Goal: Task Accomplishment & Management: Use online tool/utility

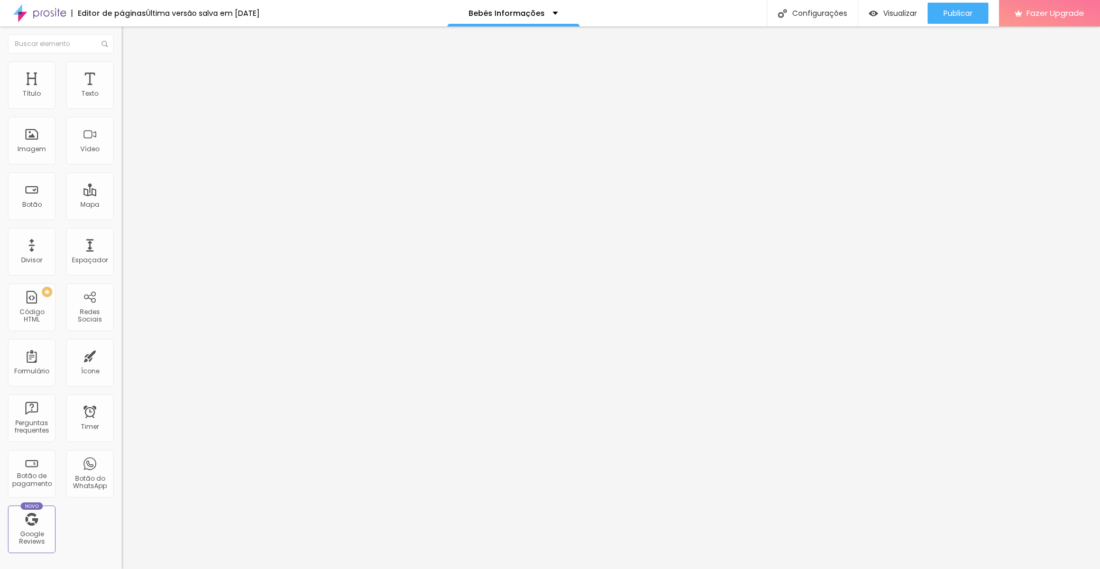
click at [122, 107] on img at bounding box center [125, 110] width 6 height 6
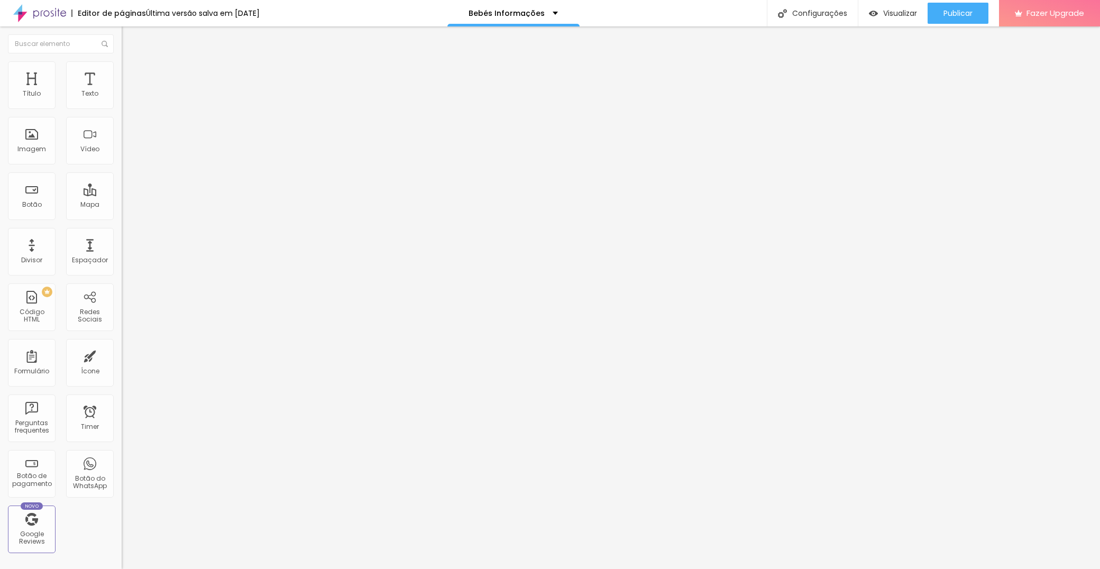
paste input "onsentimento para comunicações"
paste input "Aceito que os meus dados sejam guardados pela Ana Magina Photography para futur…"
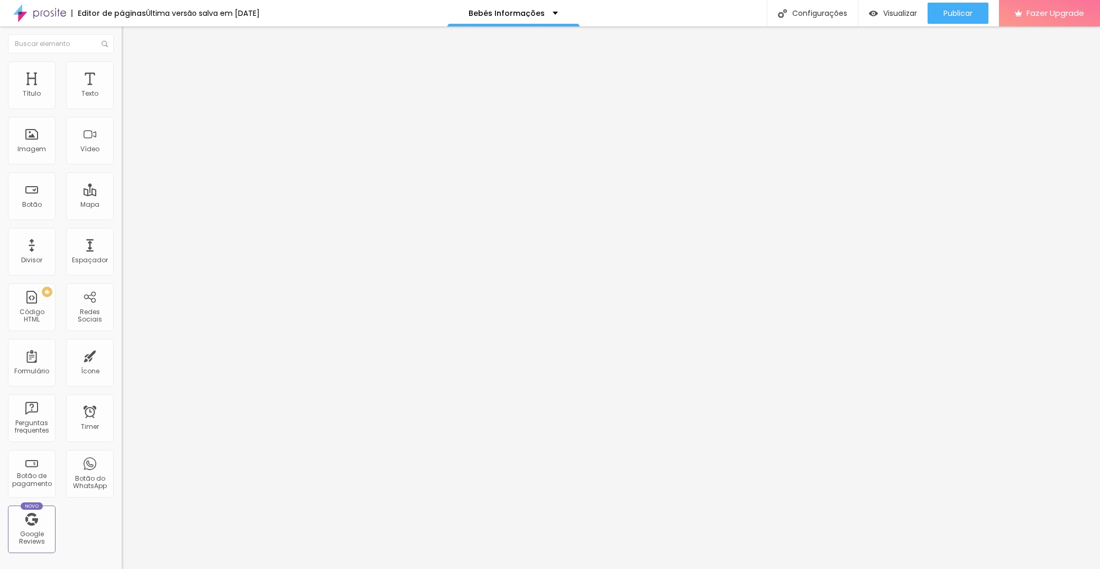
scroll to position [462, 0]
type input "Consentimento para comunicações - Aceito que os meus dados sejam guardados pela…"
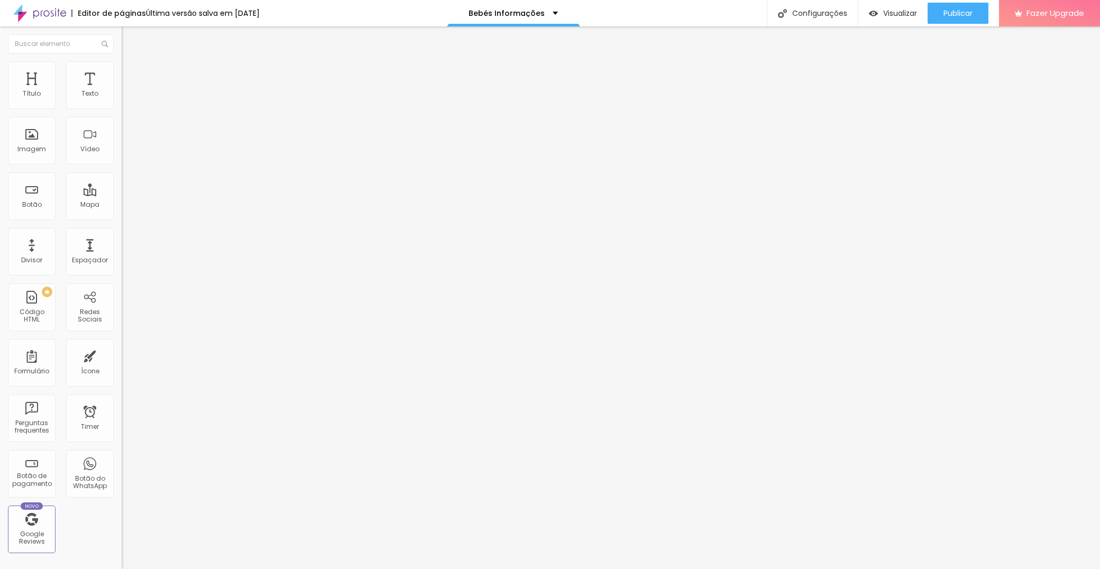
type input "Sim, concordo"
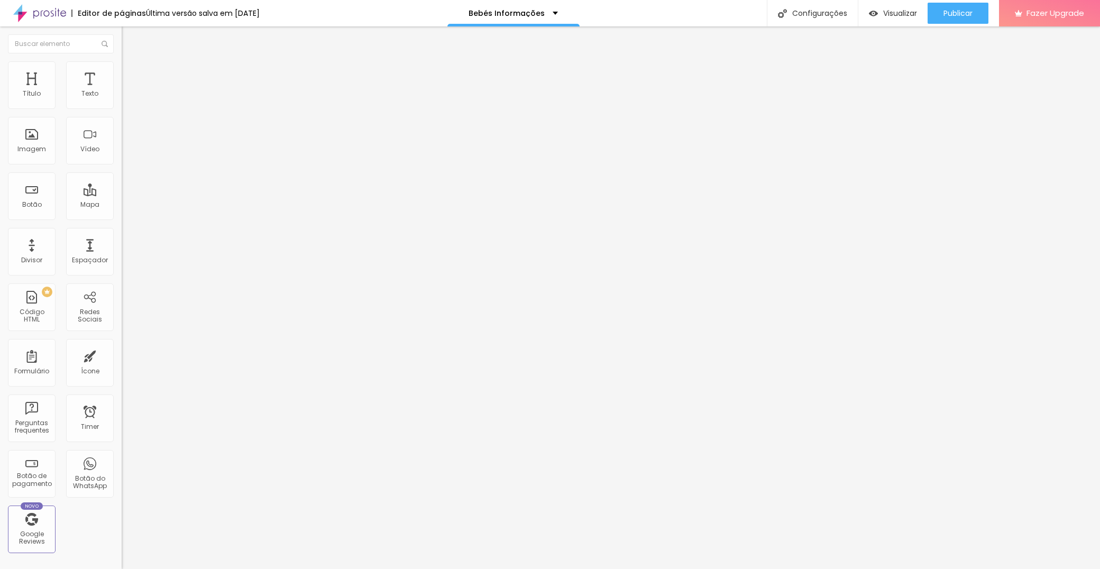
type input "Não concordo"
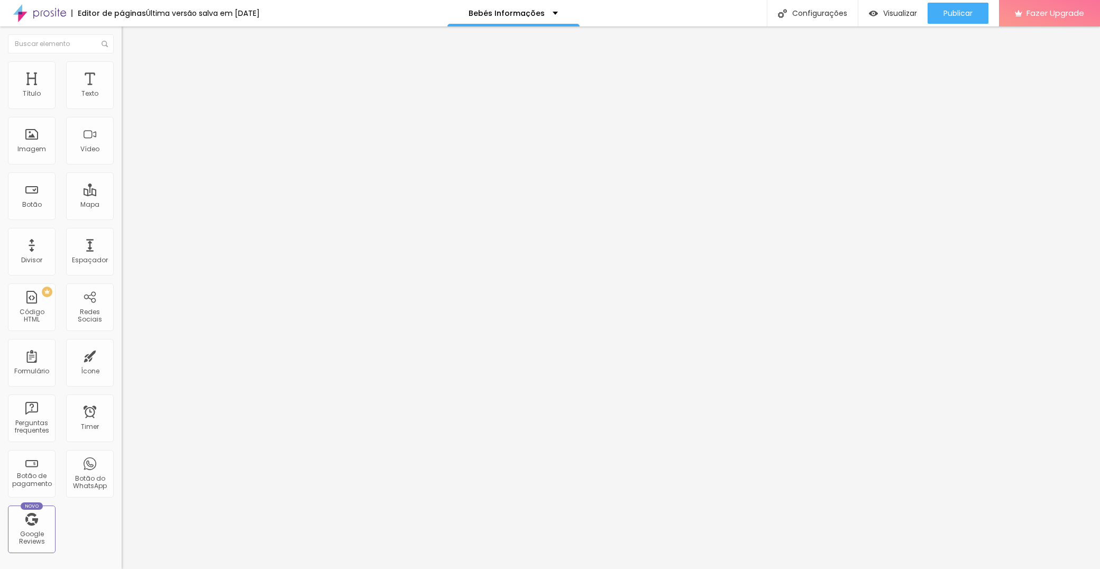
click at [122, 106] on span at bounding box center [125, 110] width 6 height 9
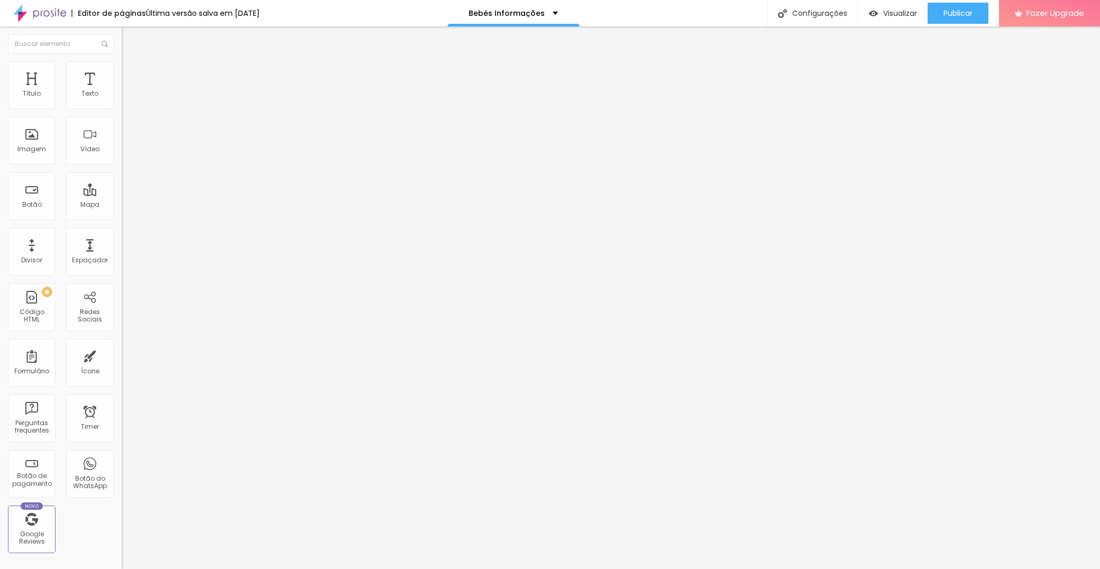
type input "Consentimento para comunicações - Aceito que os meus dados sejam guardados por …"
click at [122, 107] on img at bounding box center [125, 110] width 6 height 6
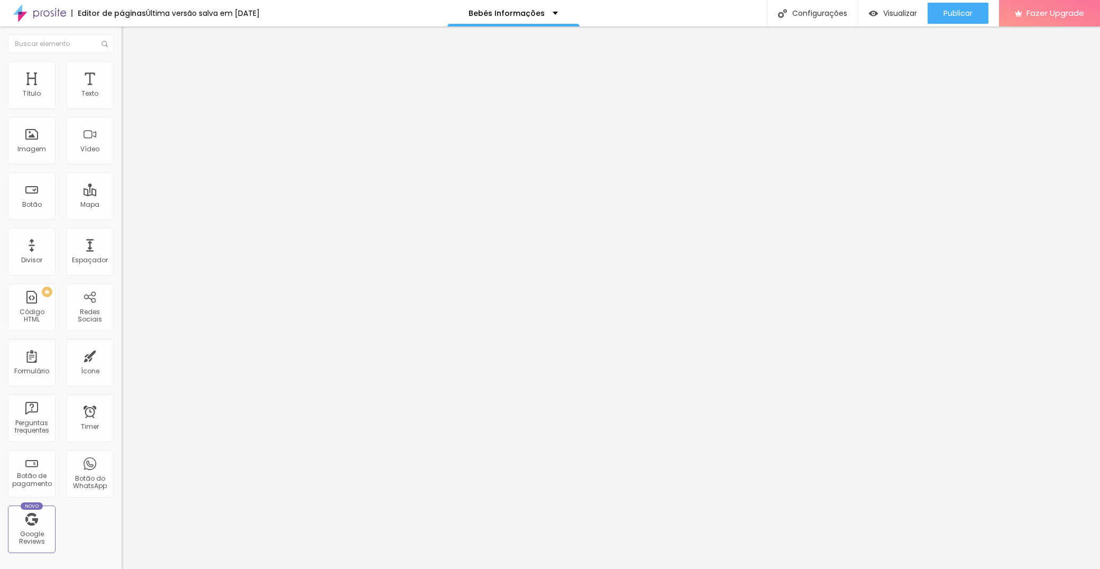
drag, startPoint x: 376, startPoint y: 257, endPoint x: 372, endPoint y: 329, distance: 72.0
drag, startPoint x: 374, startPoint y: 179, endPoint x: 367, endPoint y: 349, distance: 170.4
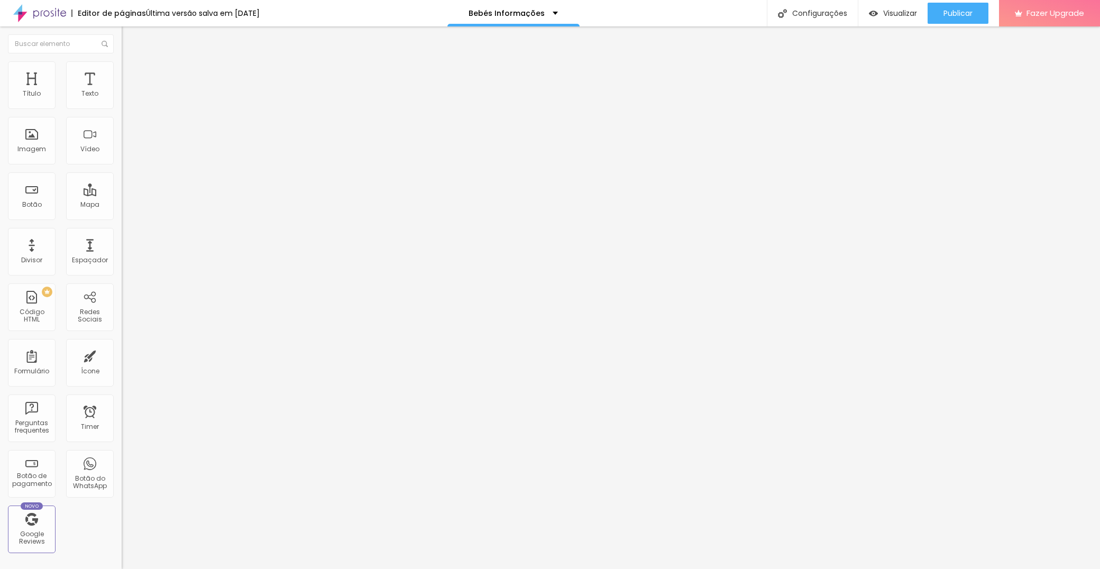
paste input "Consentimento para comunicações - Aceito que os meus dados sejam guardados por …"
type input "Consentimento para comunicações - Aceito que os meus dados sejam guardados por …"
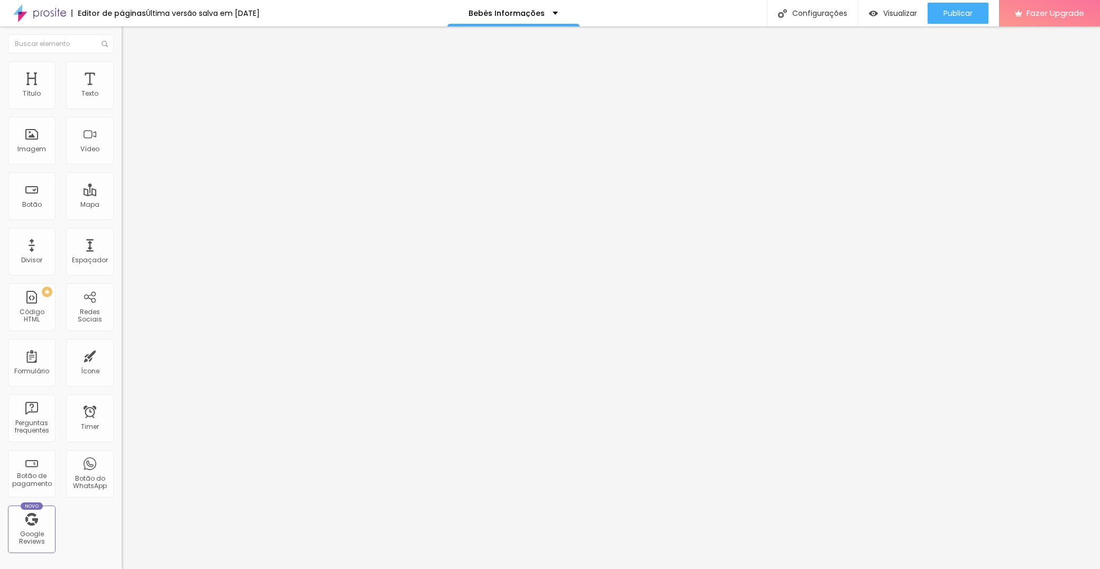
type input "Sim"
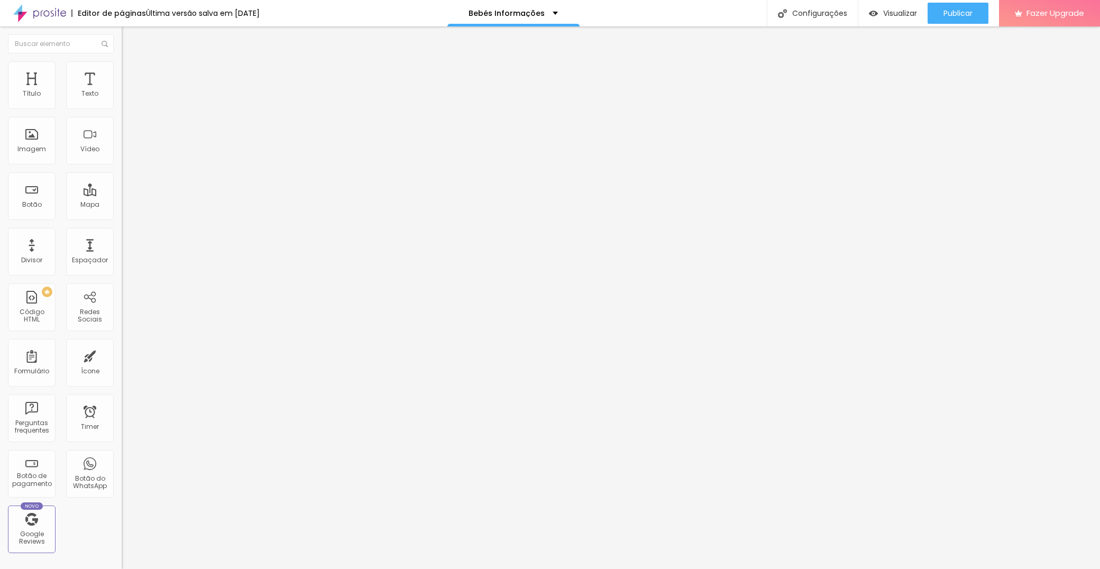
type input "Não"
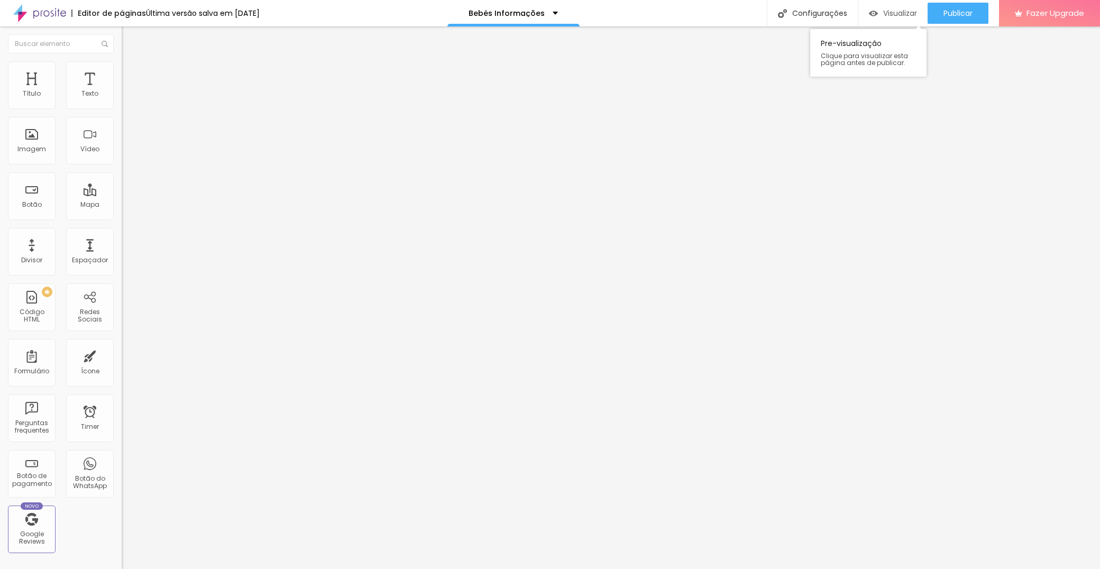
click at [890, 11] on span "Visualizar" at bounding box center [900, 13] width 34 height 8
click at [122, 107] on img at bounding box center [125, 110] width 6 height 6
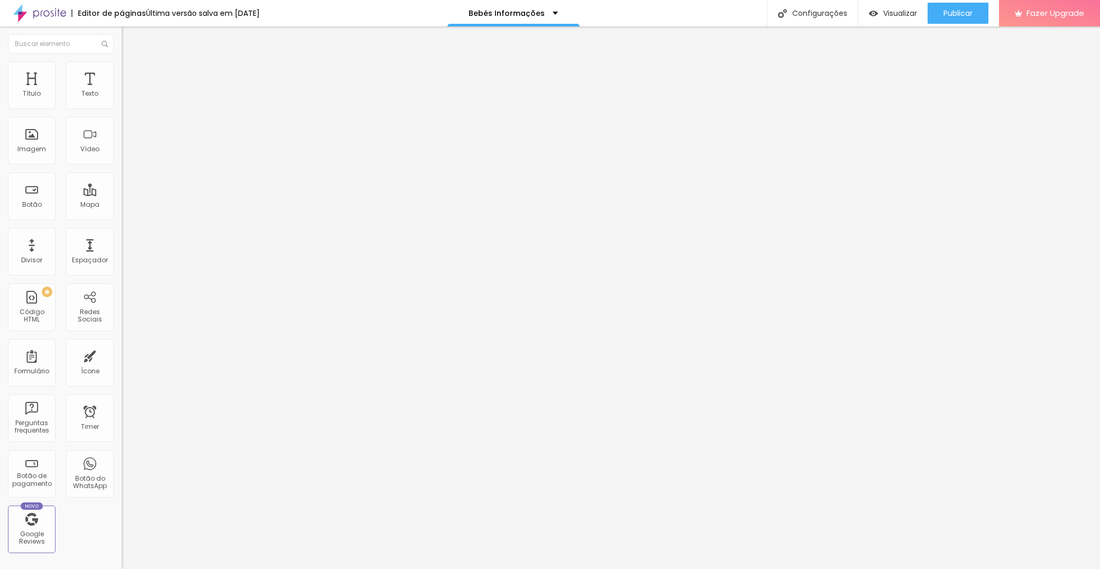
type input "Sim, concordo"
type input "Não concordo"
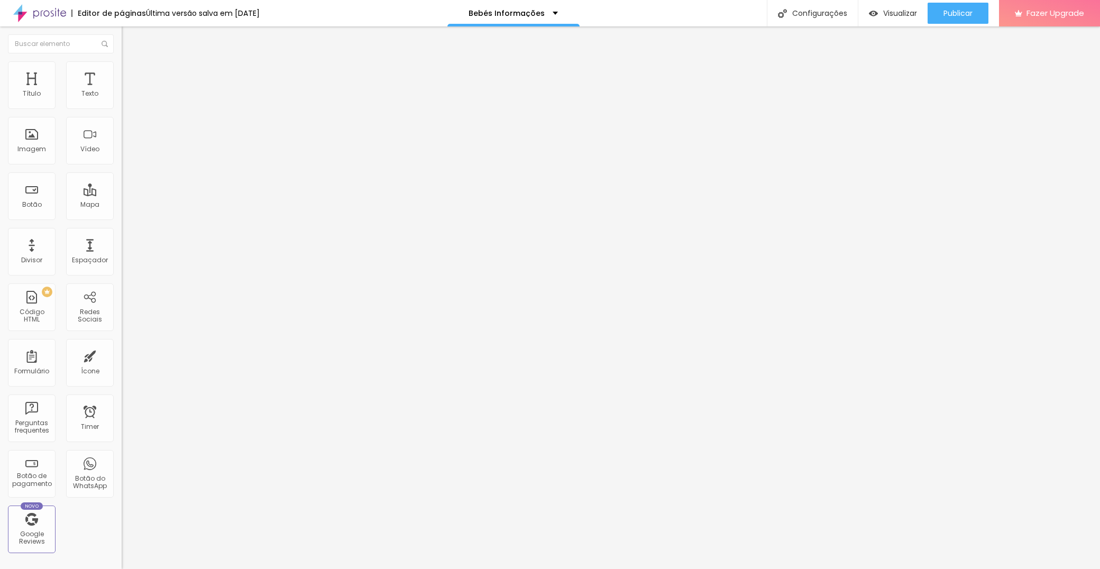
scroll to position [0, 0]
click at [122, 107] on img at bounding box center [125, 110] width 6 height 6
drag, startPoint x: 373, startPoint y: 177, endPoint x: 384, endPoint y: 327, distance: 150.0
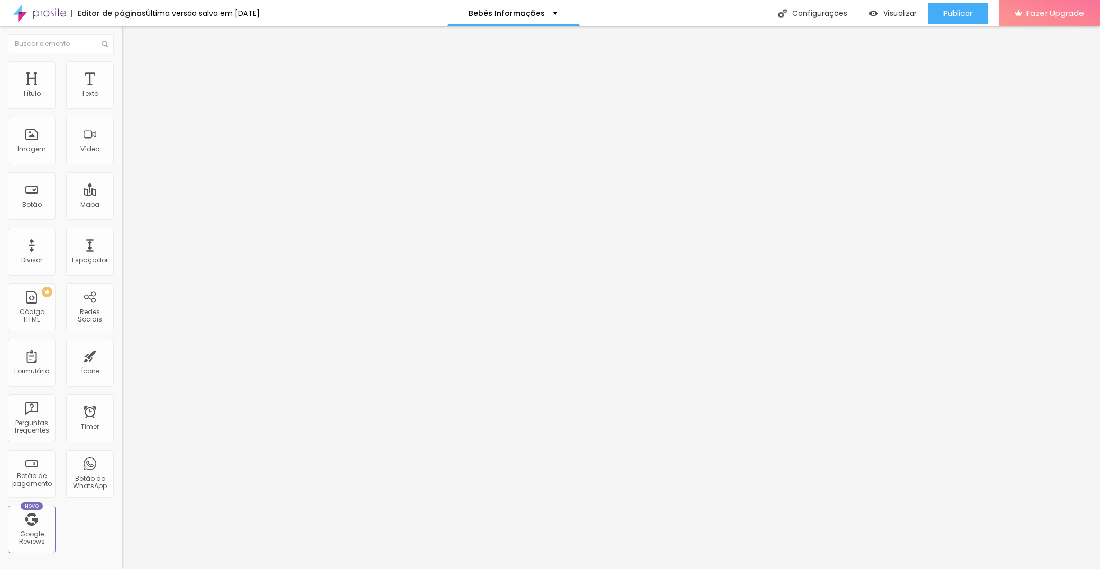
click at [122, 107] on img at bounding box center [125, 110] width 6 height 6
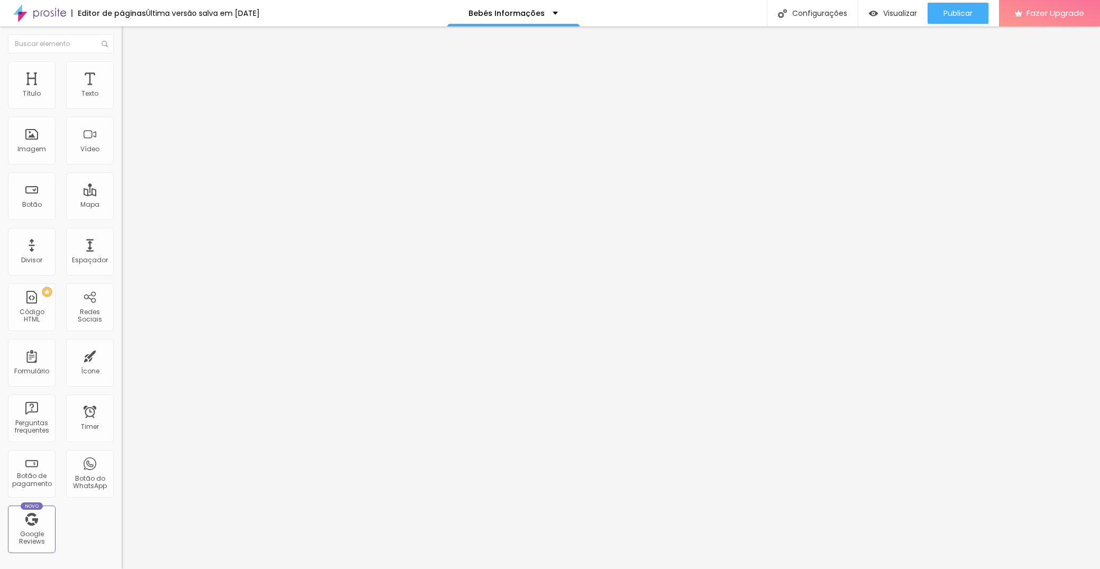
drag, startPoint x: 665, startPoint y: 368, endPoint x: 667, endPoint y: 376, distance: 8.2
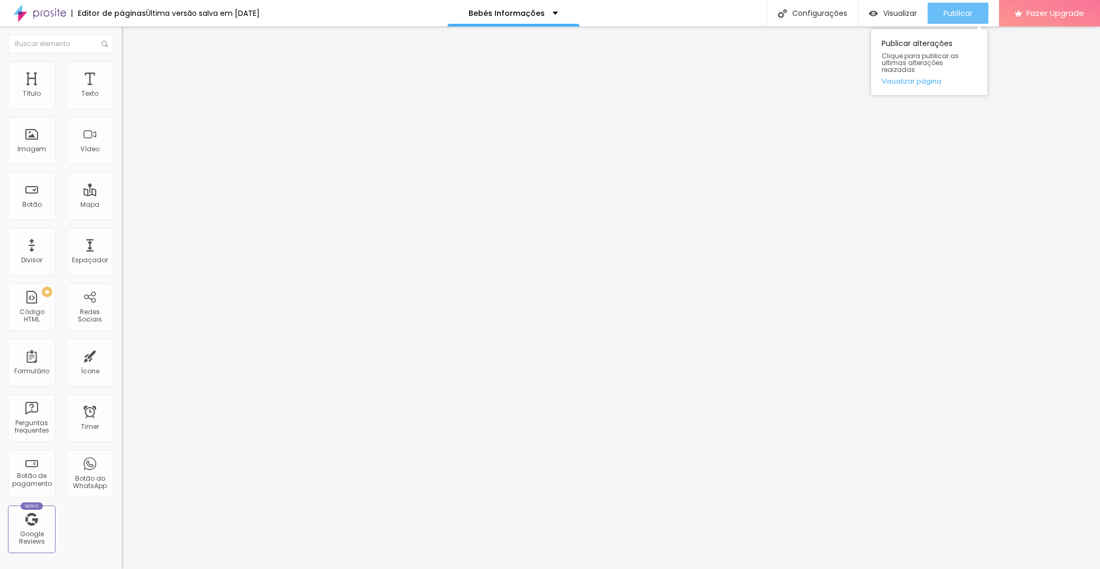
click at [954, 19] on div "Publicar" at bounding box center [957, 13] width 29 height 21
click at [122, 107] on img at bounding box center [125, 110] width 6 height 6
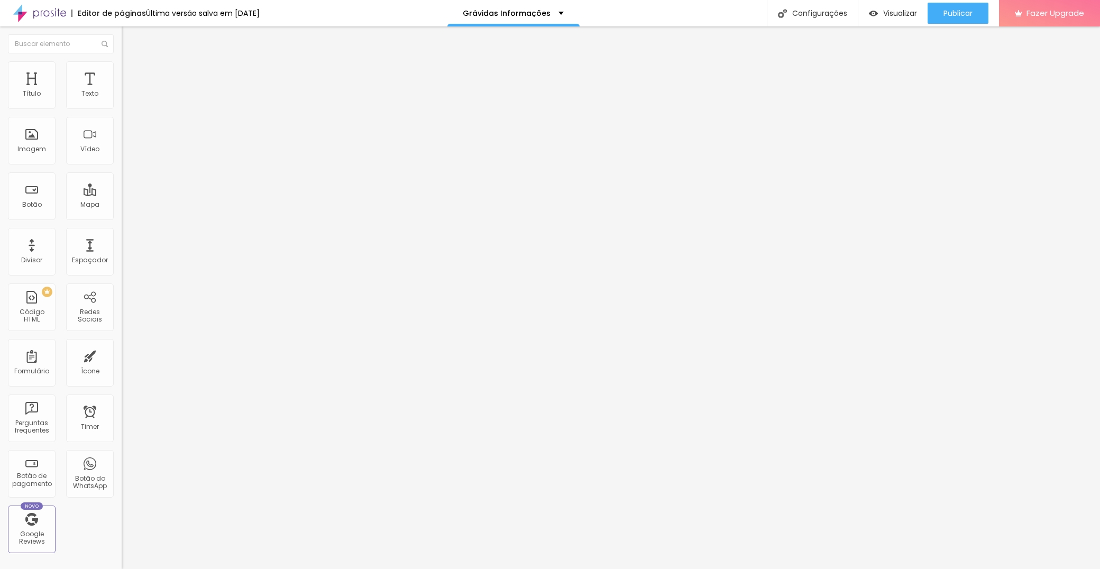
paste input "Consentimento para comunicações - Aceito que os meus dados sejam guardados por …"
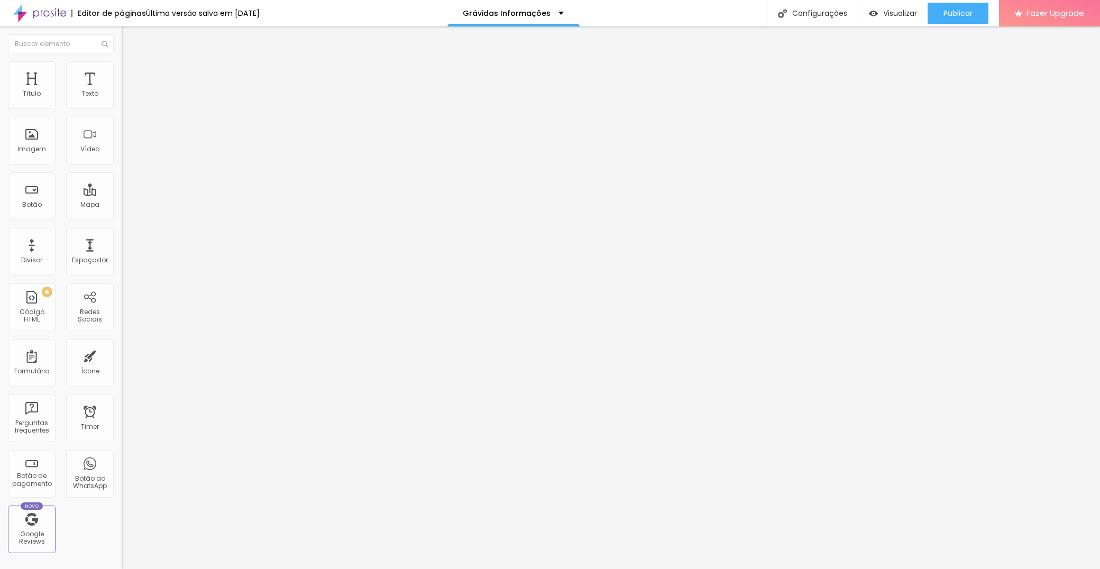
scroll to position [497, 0]
type input "Consentimento para comunicações - Aceito que os meus dados sejam guardados por …"
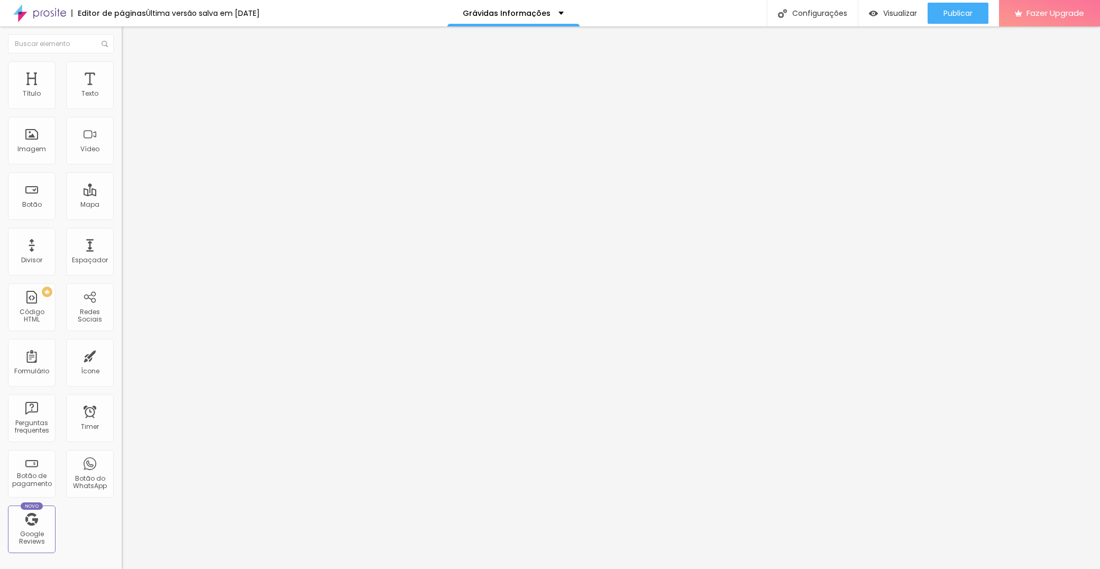
type input "s"
type input "S"
type input "Sim, concordo"
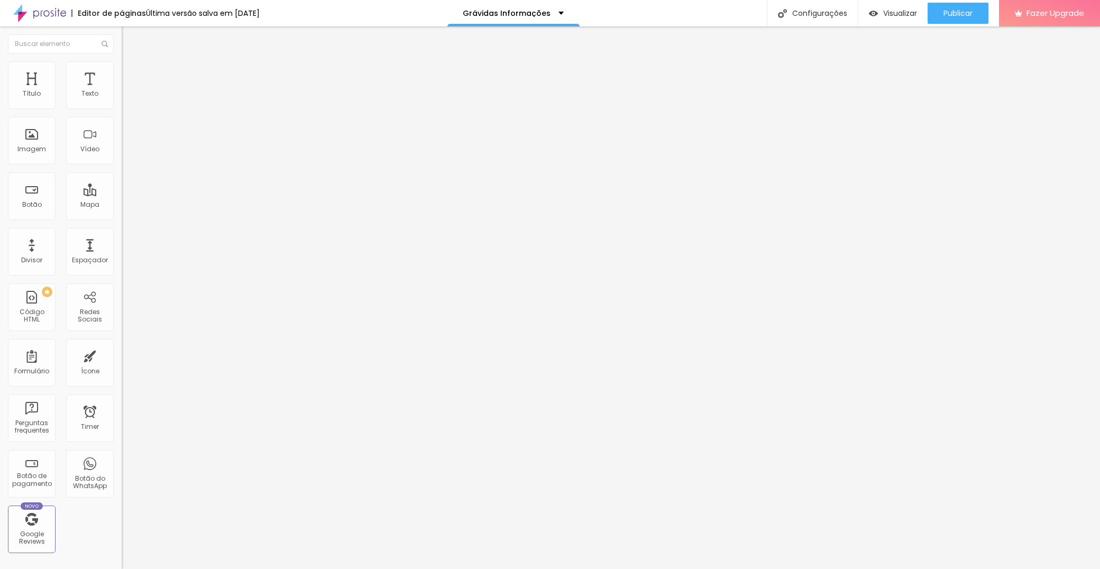
type input "Não concordo"
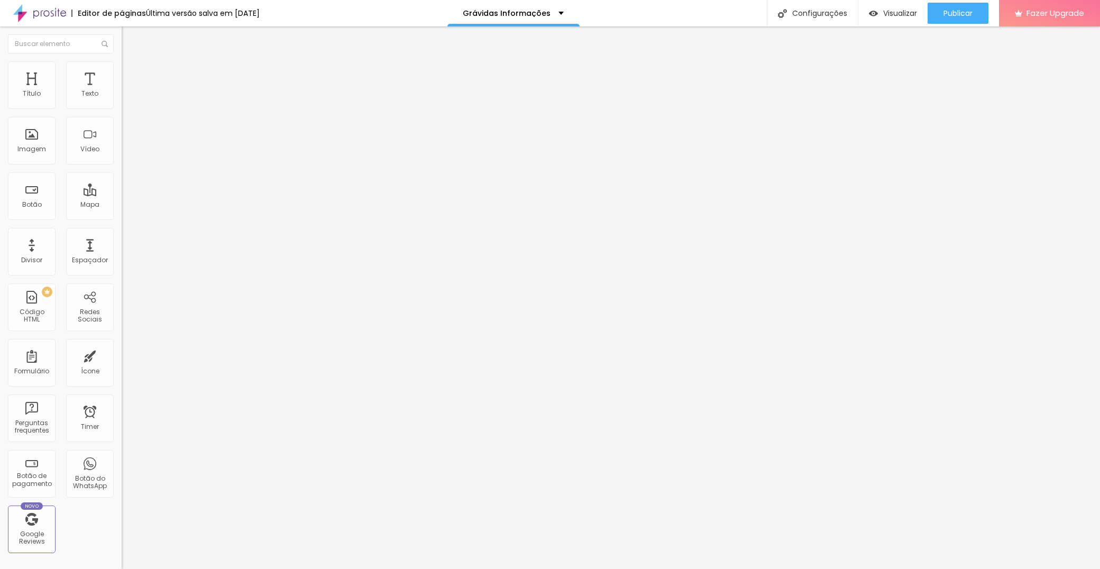
drag, startPoint x: 374, startPoint y: 224, endPoint x: 379, endPoint y: 389, distance: 164.5
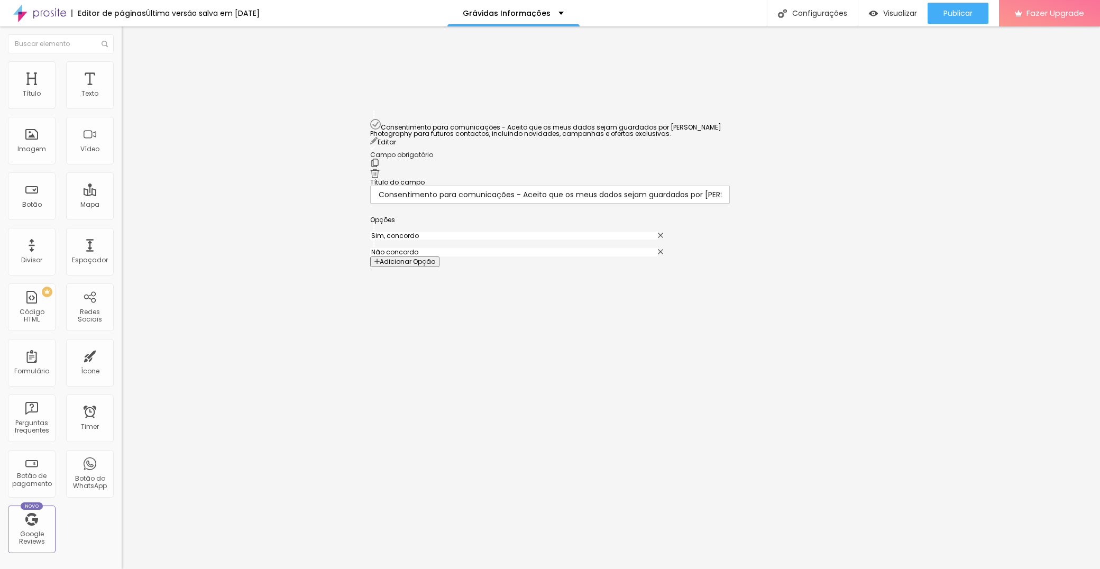
scroll to position [457, 0]
drag, startPoint x: 374, startPoint y: 444, endPoint x: 384, endPoint y: 120, distance: 323.7
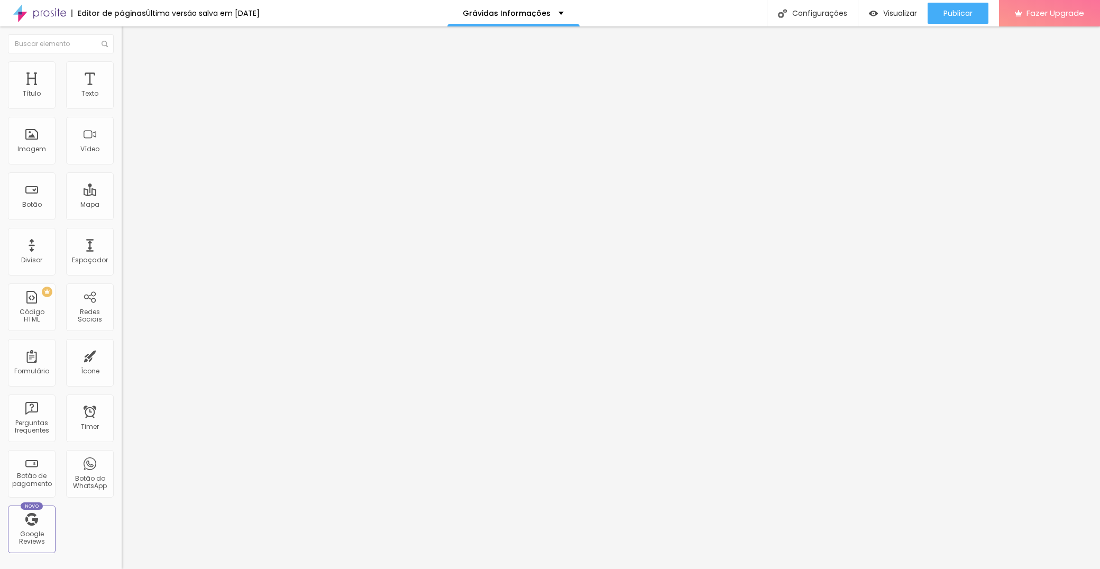
scroll to position [589, 0]
drag, startPoint x: 372, startPoint y: 352, endPoint x: 386, endPoint y: 189, distance: 162.9
click at [959, 24] on div "Publicar alterações Clique para publicar as ultimas alterações reaizadas Visual…" at bounding box center [929, 59] width 116 height 71
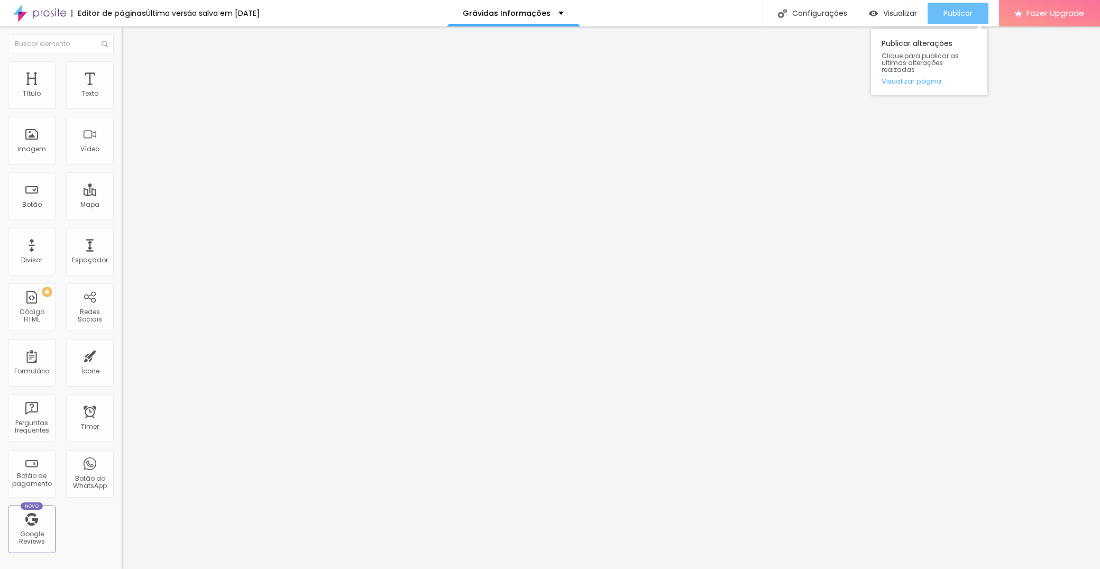
click at [961, 7] on div "Publicar" at bounding box center [957, 13] width 29 height 21
click at [122, 107] on img at bounding box center [125, 110] width 6 height 6
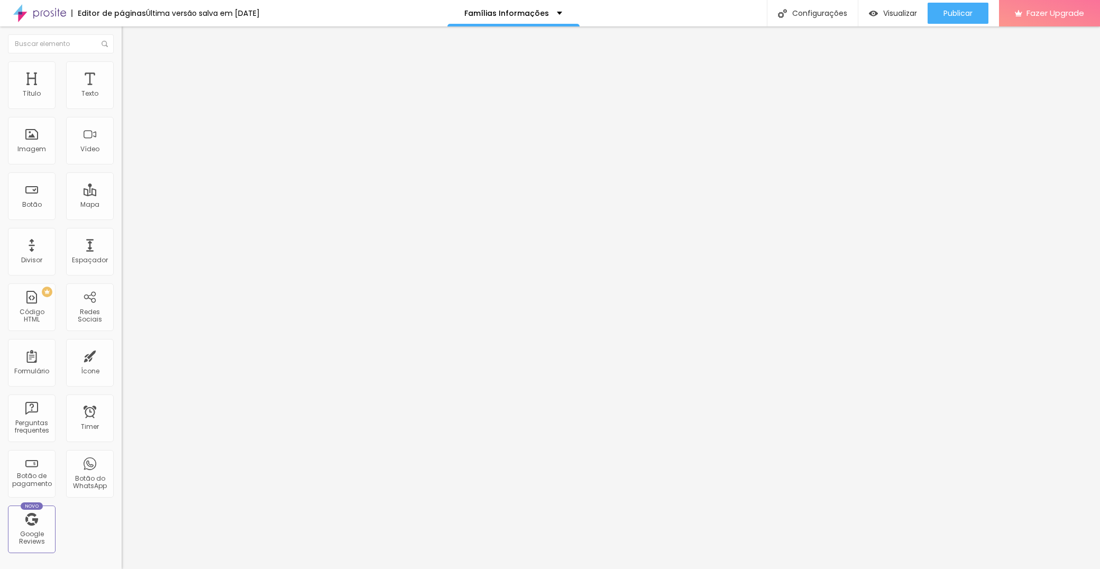
paste input "Consentimento para comunicações - Aceito que os meus dados sejam guardados por …"
type input "Consentimento para comunicações - Aceito que os meus dados sejam guardados por …"
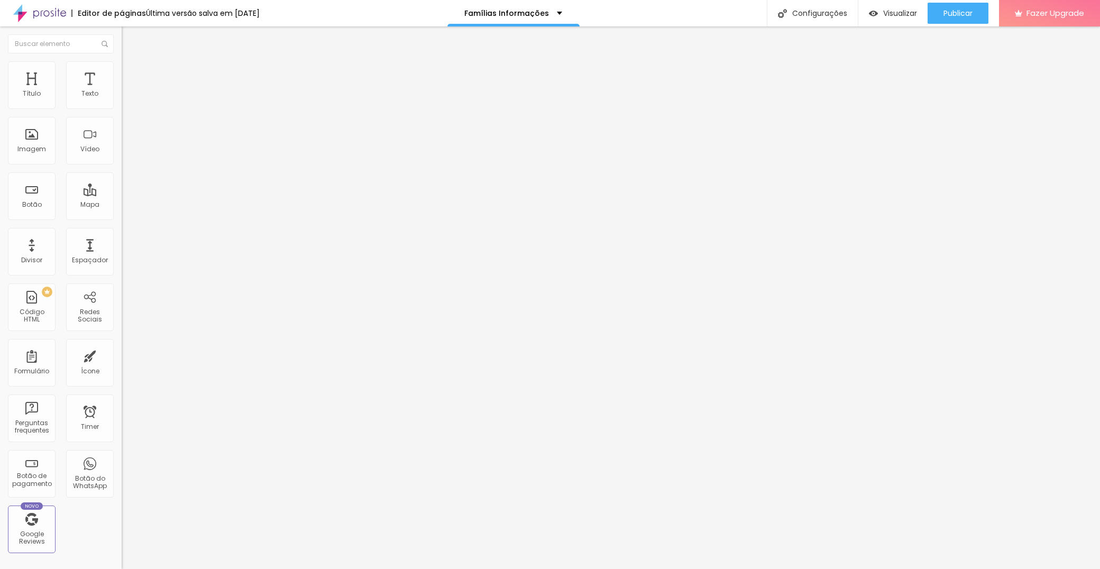
type input "Sim, concordo"
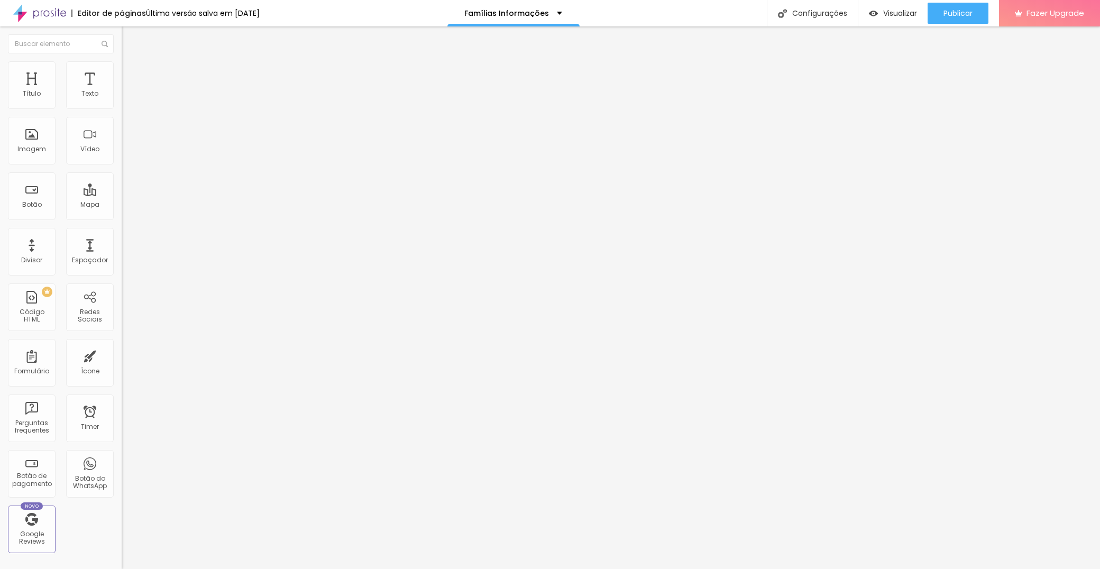
type input "Não concordo"
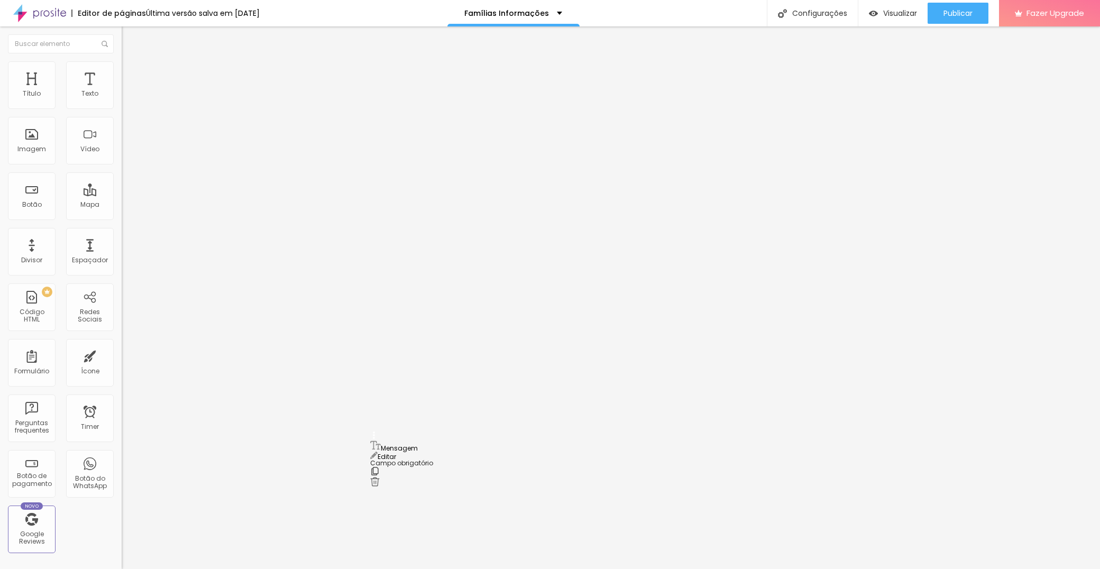
drag, startPoint x: 374, startPoint y: 119, endPoint x: 380, endPoint y: 448, distance: 329.4
drag, startPoint x: 373, startPoint y: 179, endPoint x: 368, endPoint y: 348, distance: 169.2
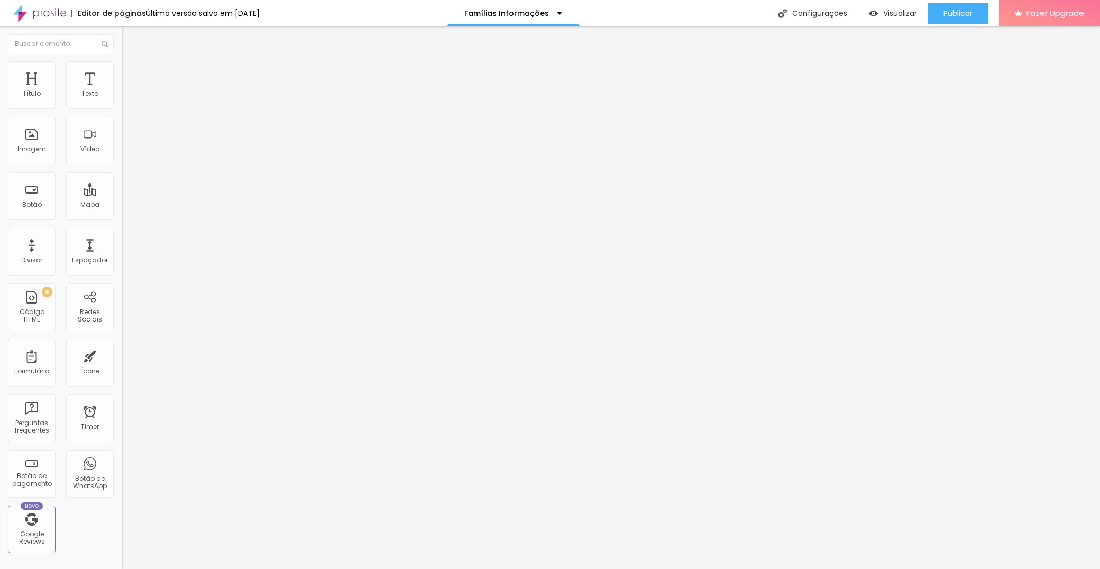
click at [122, 107] on img at bounding box center [125, 110] width 6 height 6
drag, startPoint x: 376, startPoint y: 309, endPoint x: 373, endPoint y: 358, distance: 48.7
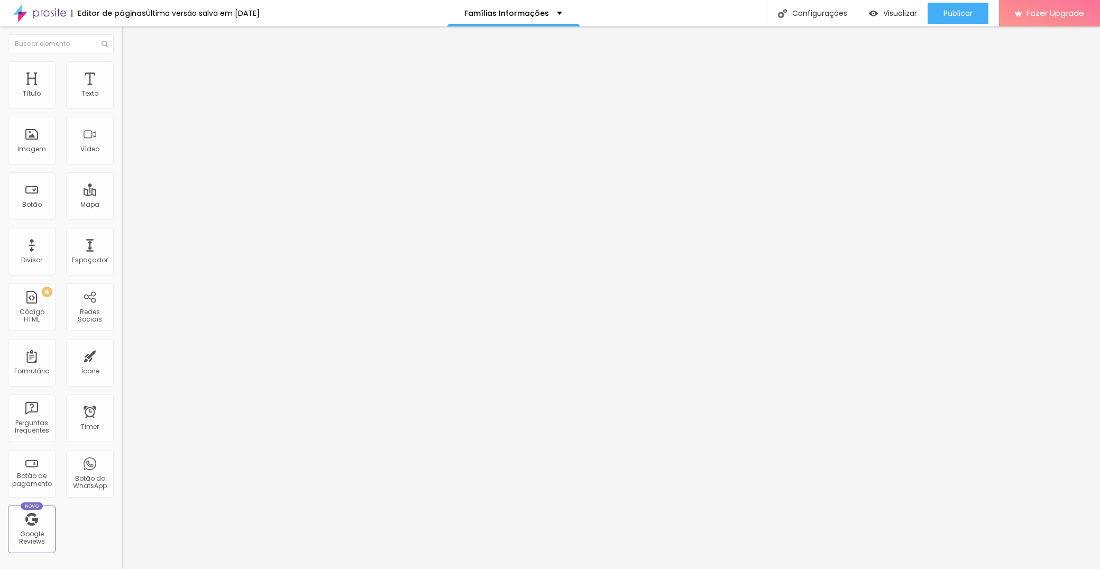
click at [972, 19] on button "Publicar" at bounding box center [957, 13] width 61 height 21
click at [122, 107] on img at bounding box center [125, 110] width 6 height 6
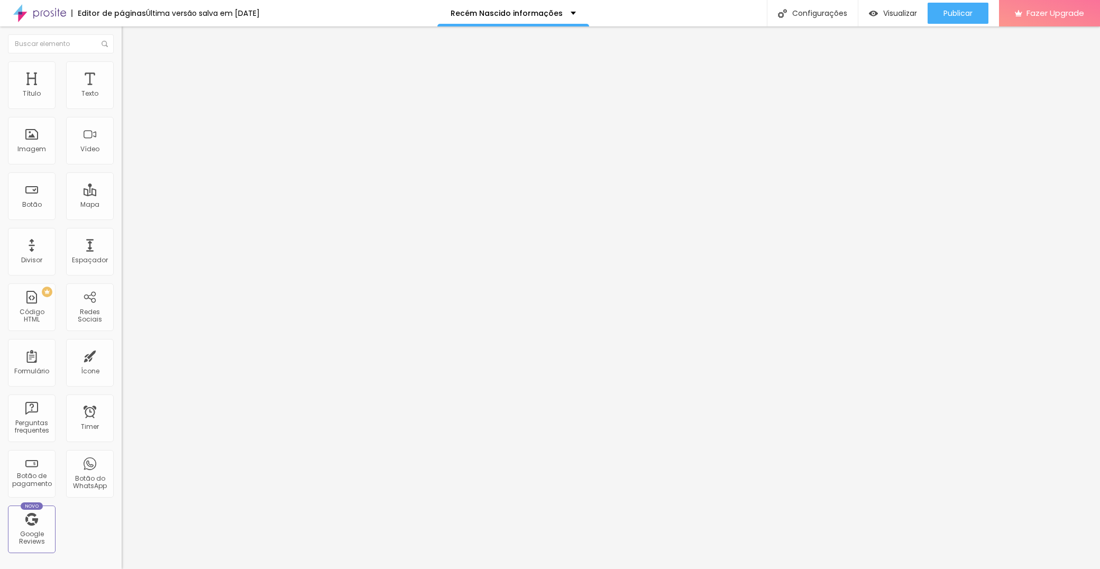
paste input "Consentimento para comunicações - Aceito que os meus dados sejam guardados por …"
type input "Consentimento para comunicações - Aceito que os meus dados sejam guardados por …"
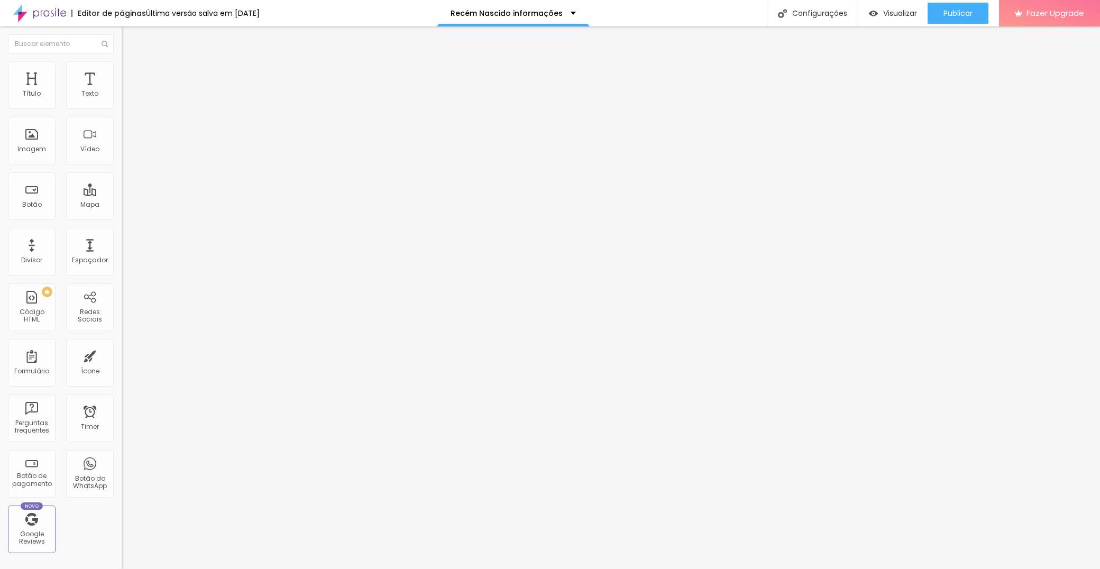
type input "Sim, concordo"
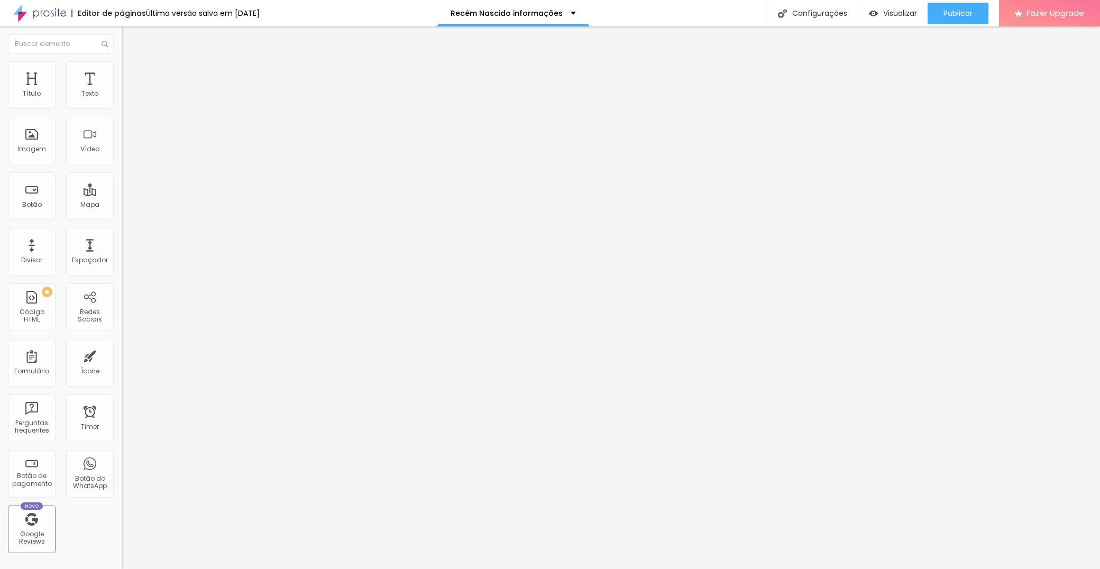
type input "Não concordo"
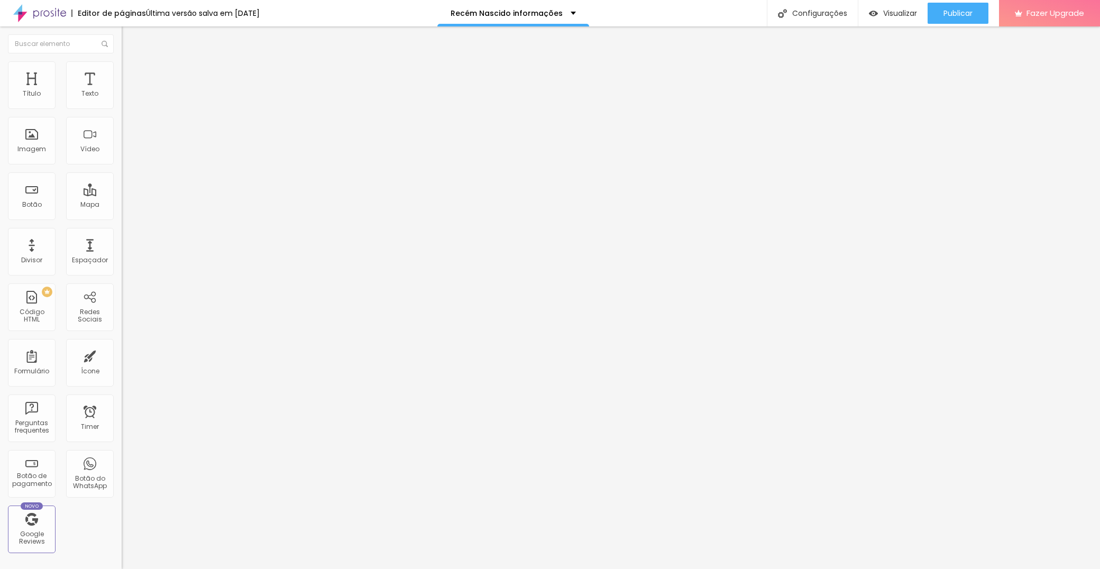
scroll to position [418, 0]
drag, startPoint x: 371, startPoint y: 249, endPoint x: 372, endPoint y: 302, distance: 53.4
drag, startPoint x: 376, startPoint y: 189, endPoint x: 381, endPoint y: 256, distance: 66.8
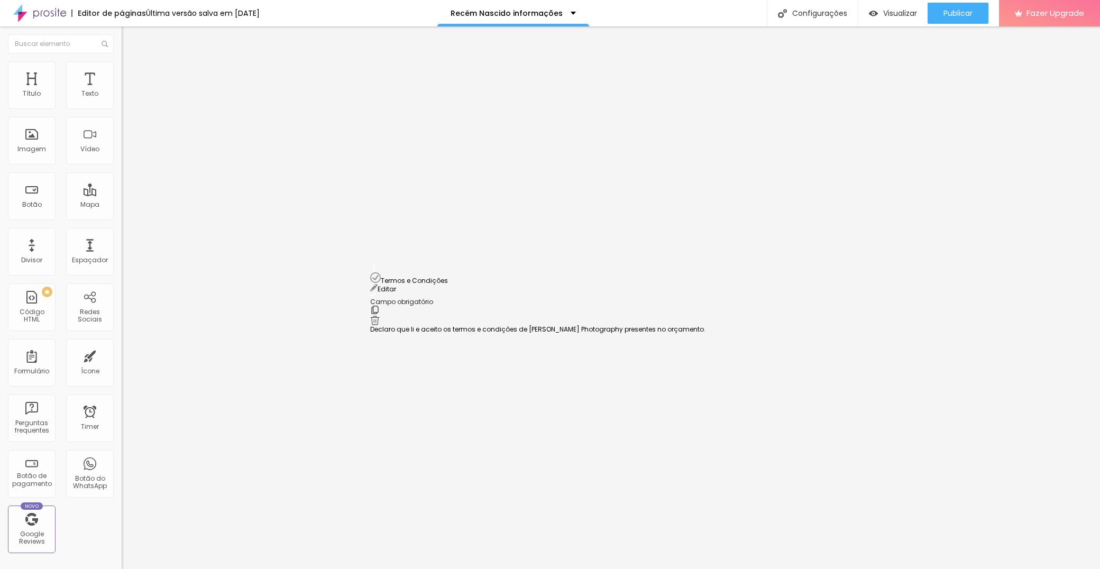
drag, startPoint x: 374, startPoint y: 345, endPoint x: 379, endPoint y: 274, distance: 71.0
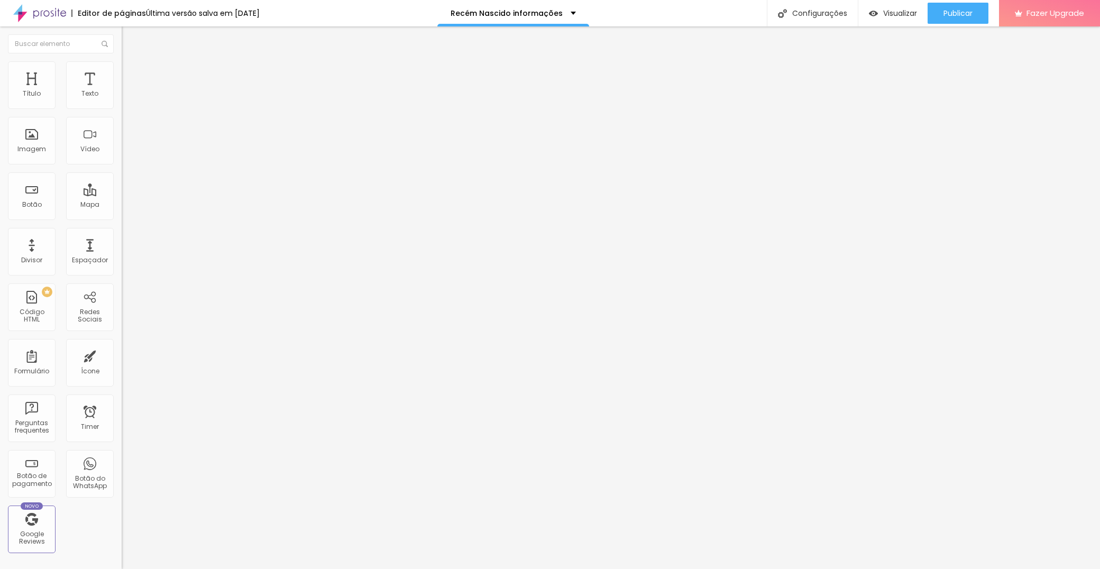
scroll to position [399, 0]
drag, startPoint x: 373, startPoint y: 337, endPoint x: 370, endPoint y: 394, distance: 57.7
drag, startPoint x: 374, startPoint y: 283, endPoint x: 370, endPoint y: 418, distance: 134.4
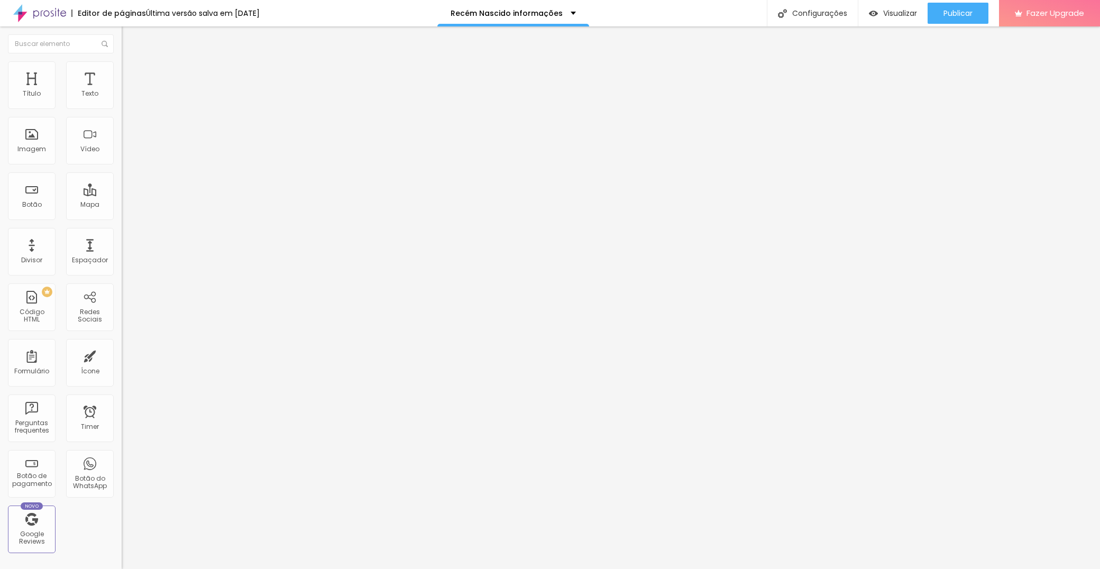
scroll to position [183, 0]
click at [946, 12] on span "Publicar" at bounding box center [957, 13] width 29 height 8
click at [951, 17] on span "Publicar" at bounding box center [957, 13] width 29 height 8
click at [122, 106] on span at bounding box center [125, 110] width 6 height 9
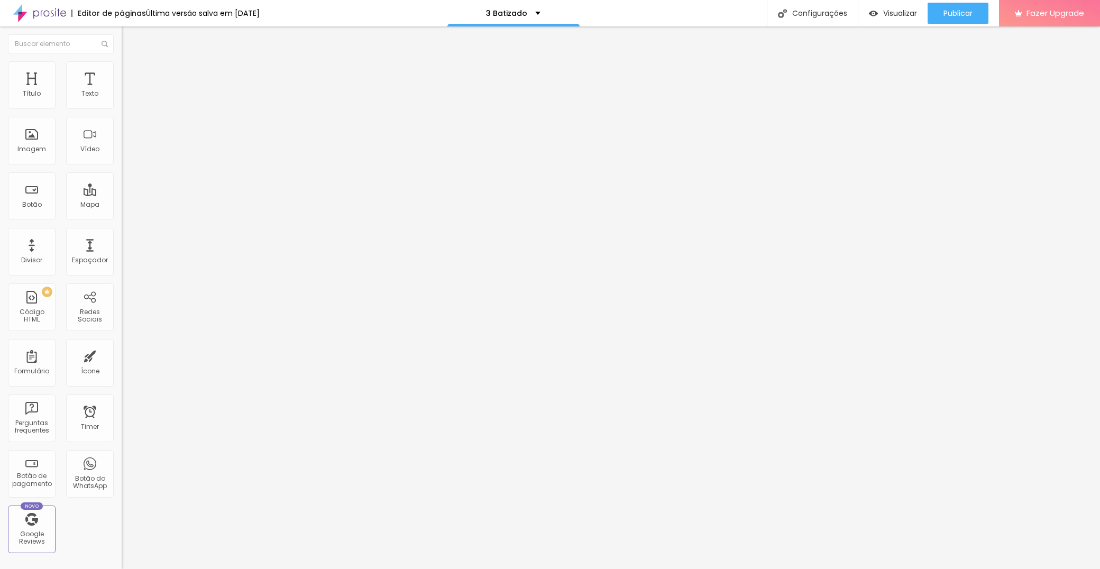
scroll to position [444, 0]
drag, startPoint x: 372, startPoint y: 265, endPoint x: 371, endPoint y: 316, distance: 50.8
drag, startPoint x: 433, startPoint y: 394, endPoint x: 432, endPoint y: 400, distance: 5.3
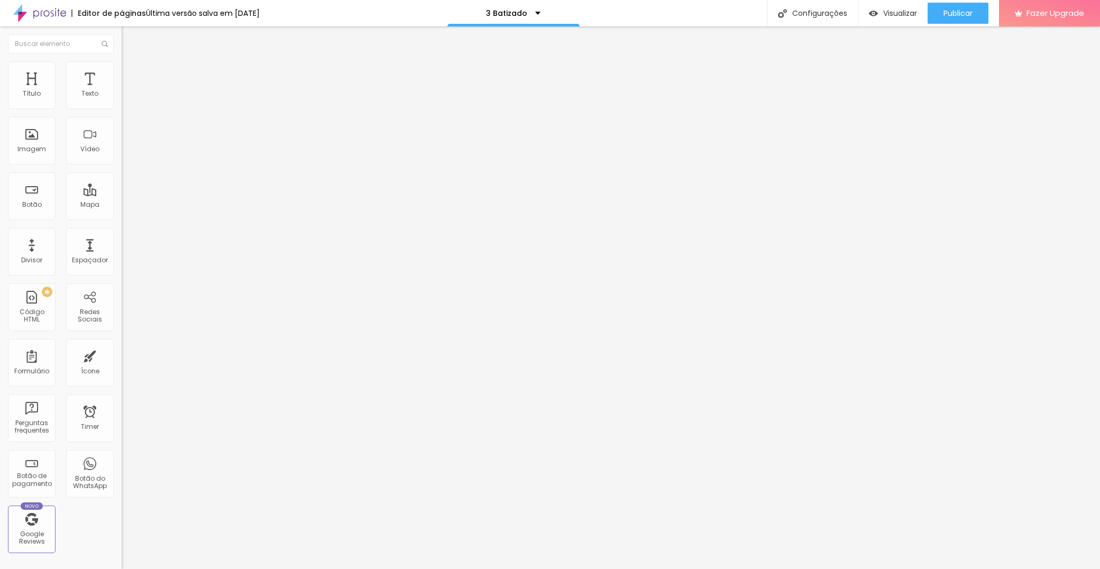
paste input "Consentimento para comunicações - Aceito que os meus dados sejam guardados por …"
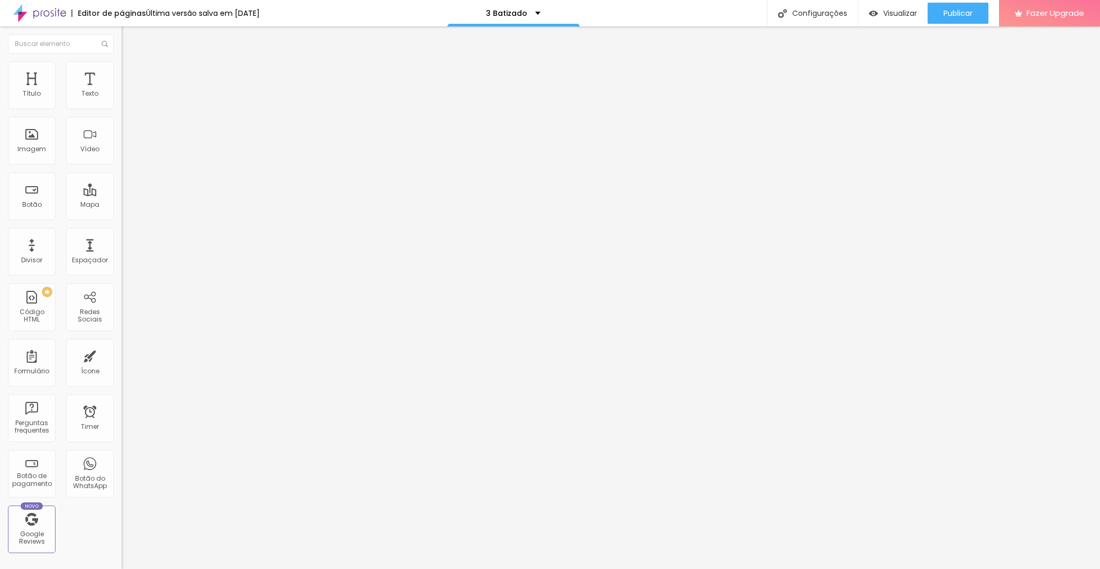
type input "Consentimento para comunicações - Aceito que os meus dados sejam guardados por …"
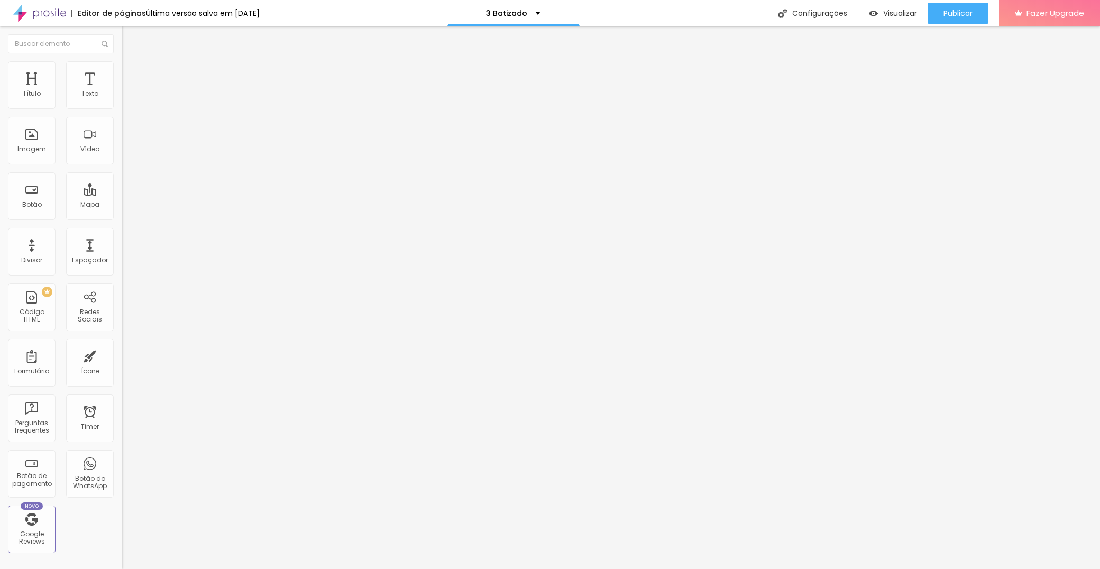
type input "Sim, concordo"
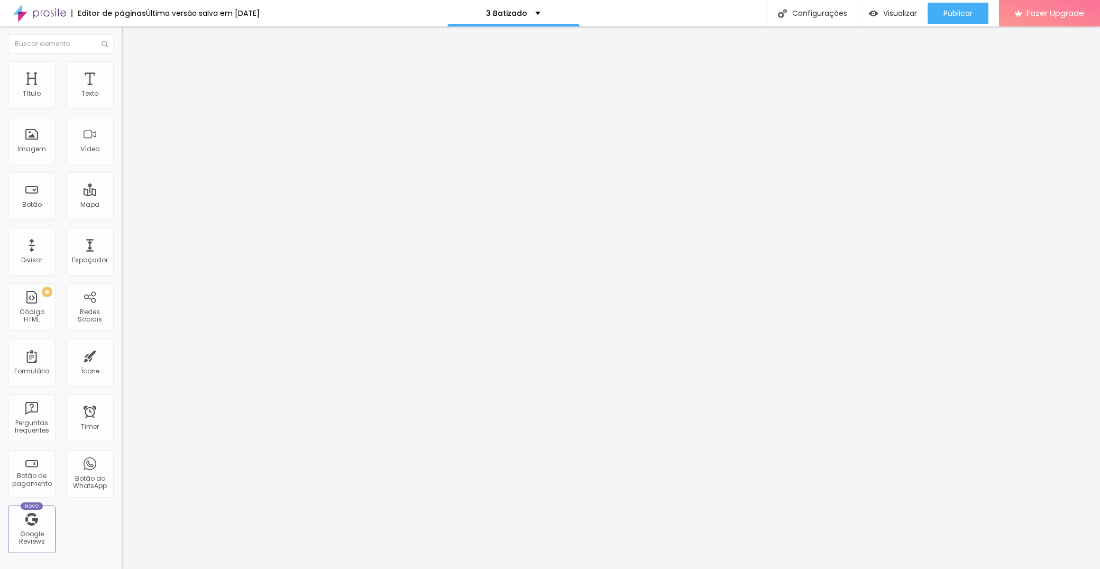
type input "Não concordo"
drag, startPoint x: 375, startPoint y: 252, endPoint x: 373, endPoint y: 283, distance: 30.7
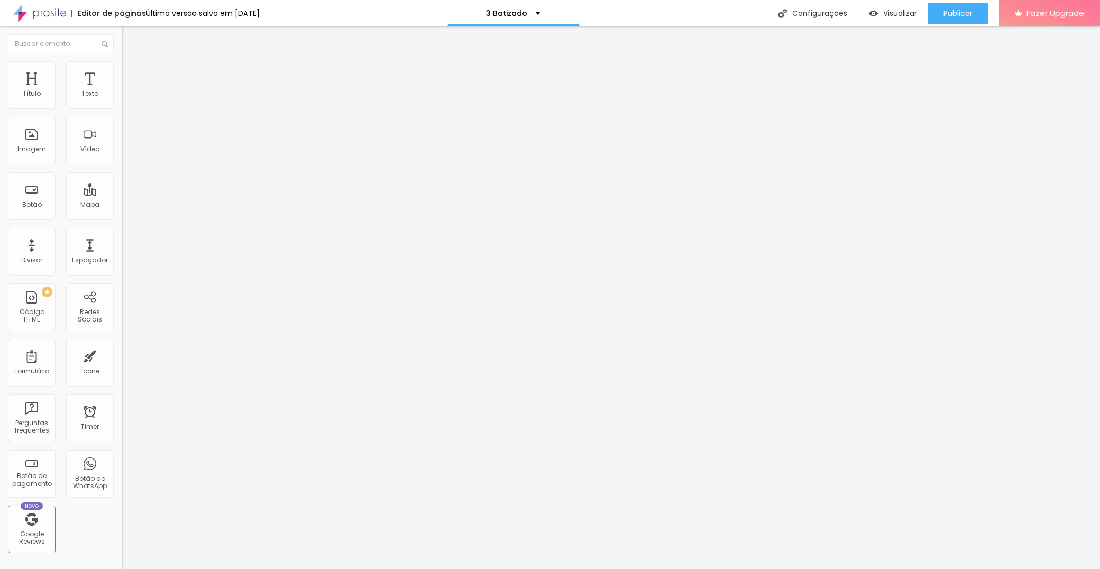
click at [961, 14] on span "Publicar" at bounding box center [957, 13] width 29 height 8
click at [131, 73] on span "Estilo" at bounding box center [139, 68] width 16 height 9
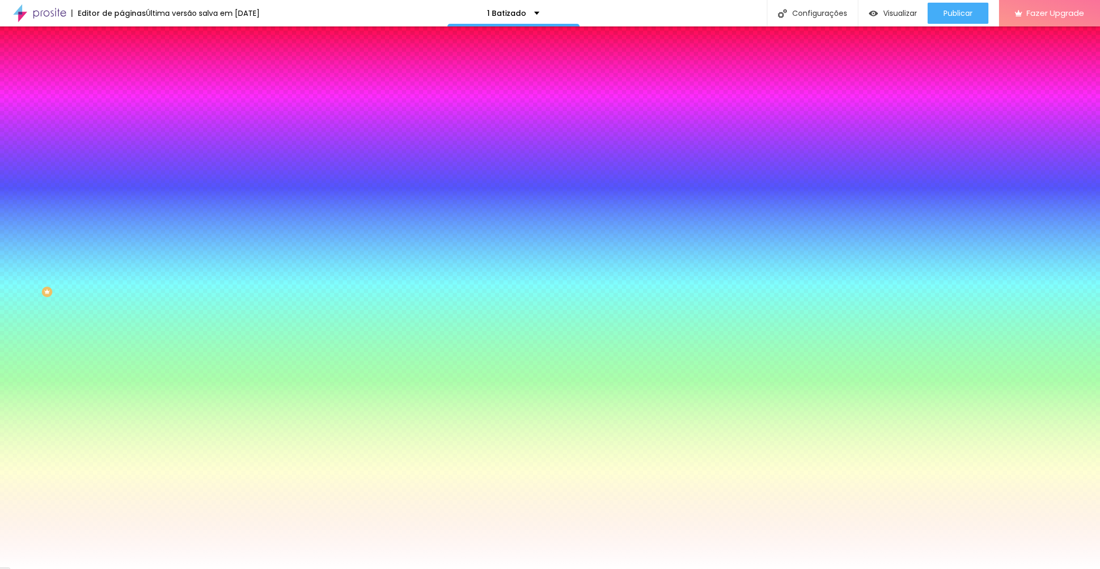
drag, startPoint x: 29, startPoint y: 75, endPoint x: 36, endPoint y: 87, distance: 14.7
click at [131, 62] on span "Conteúdo" at bounding box center [147, 57] width 33 height 9
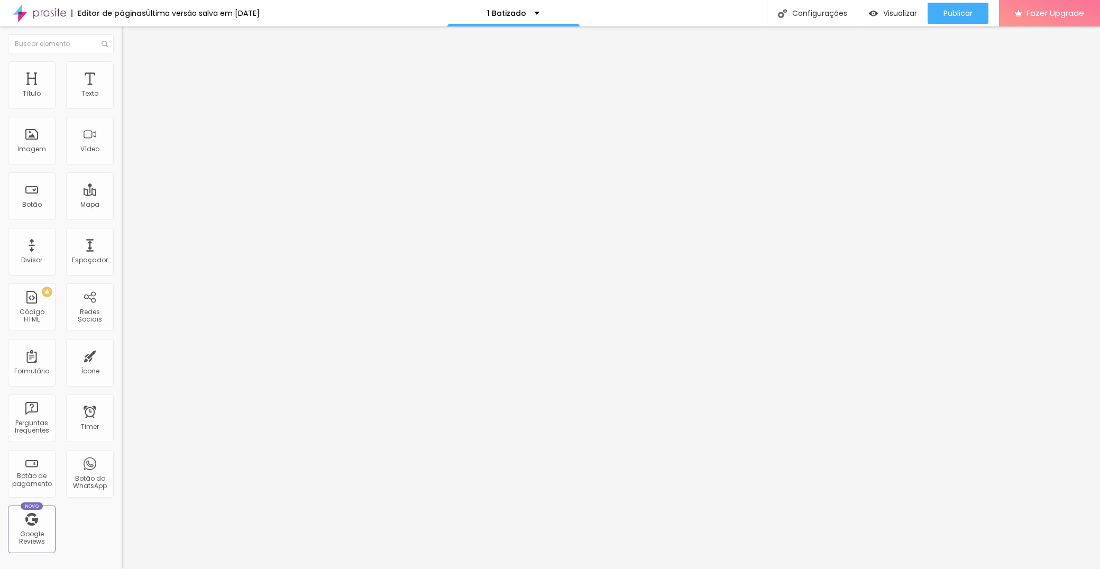
click at [122, 106] on div "Formulário Form" at bounding box center [183, 98] width 122 height 32
click at [122, 107] on img at bounding box center [125, 110] width 6 height 6
drag, startPoint x: 371, startPoint y: 265, endPoint x: 372, endPoint y: 289, distance: 24.4
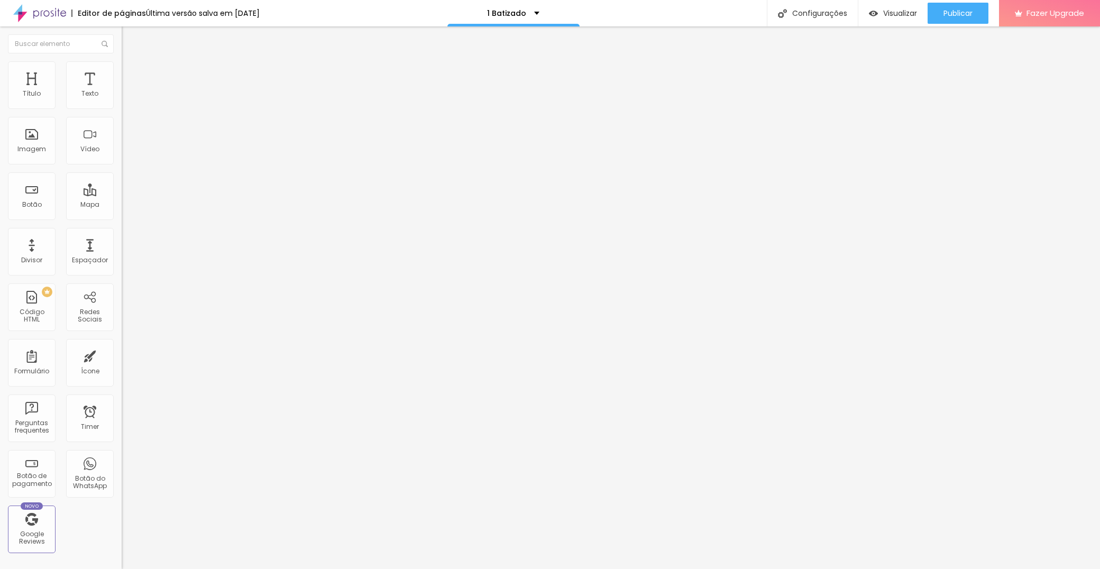
paste input "Consentimento para comunicações - Aceito que os meus dados sejam guardados por …"
type input "Consentimento para comunicações - Aceito que os meus dados sejam guardados por …"
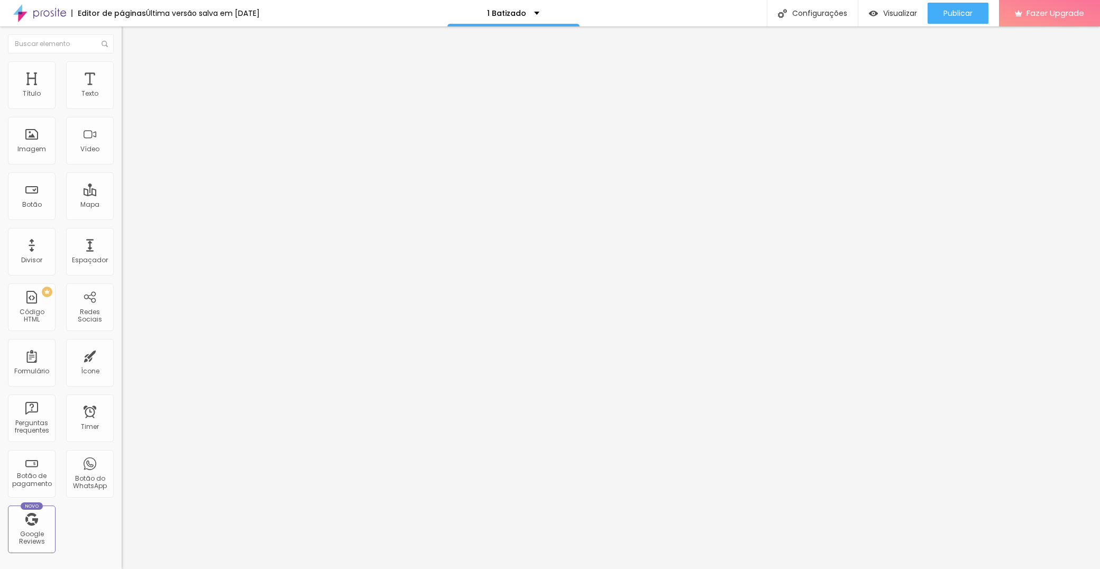
type input "Sim, concordo"
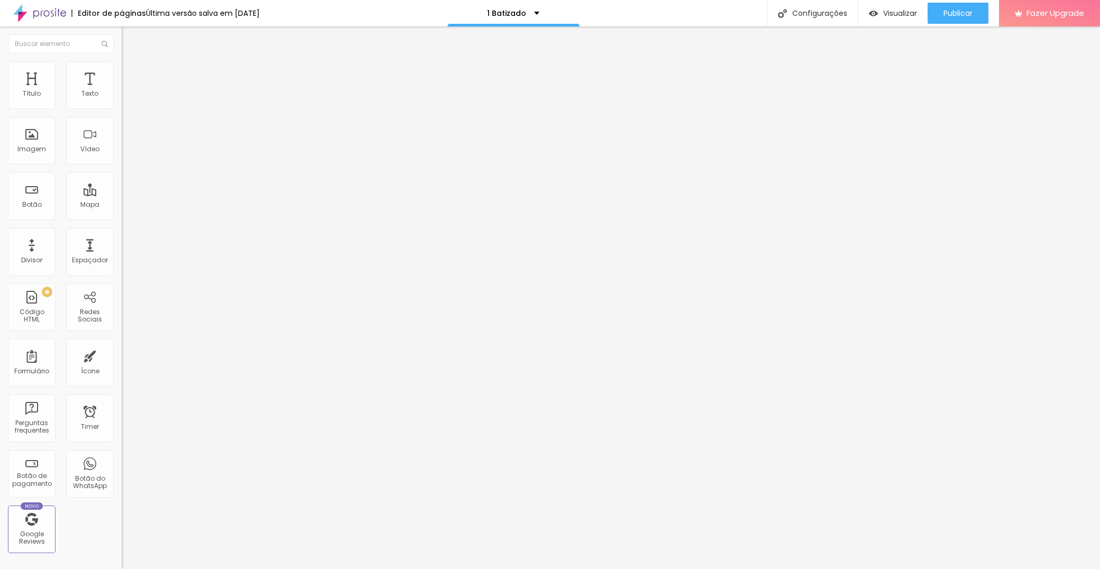
type input "Não concordo"
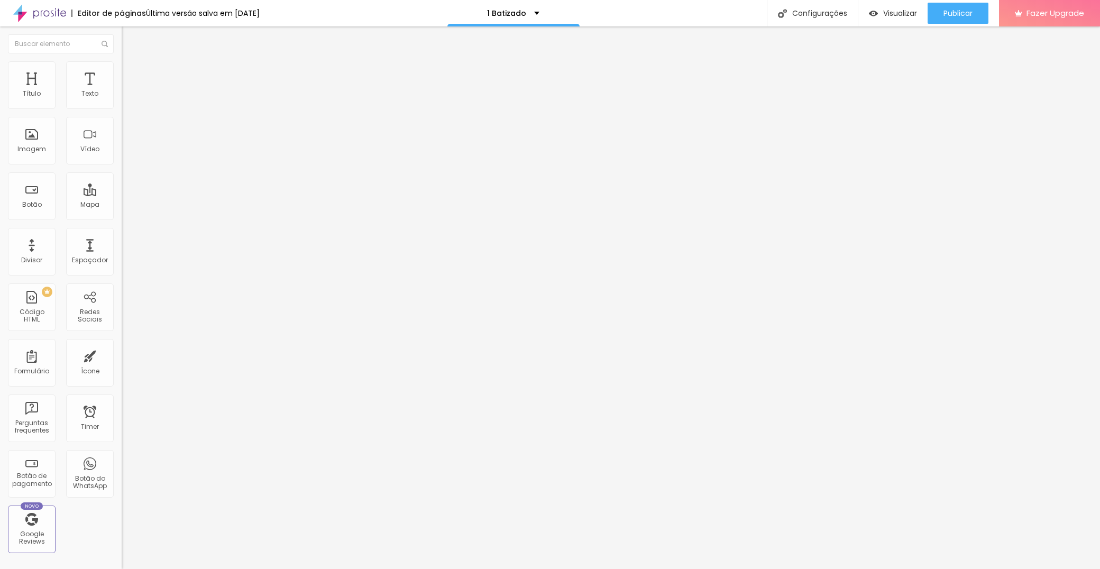
drag, startPoint x: 375, startPoint y: 141, endPoint x: 374, endPoint y: 162, distance: 21.7
click at [122, 107] on img at bounding box center [125, 110] width 6 height 6
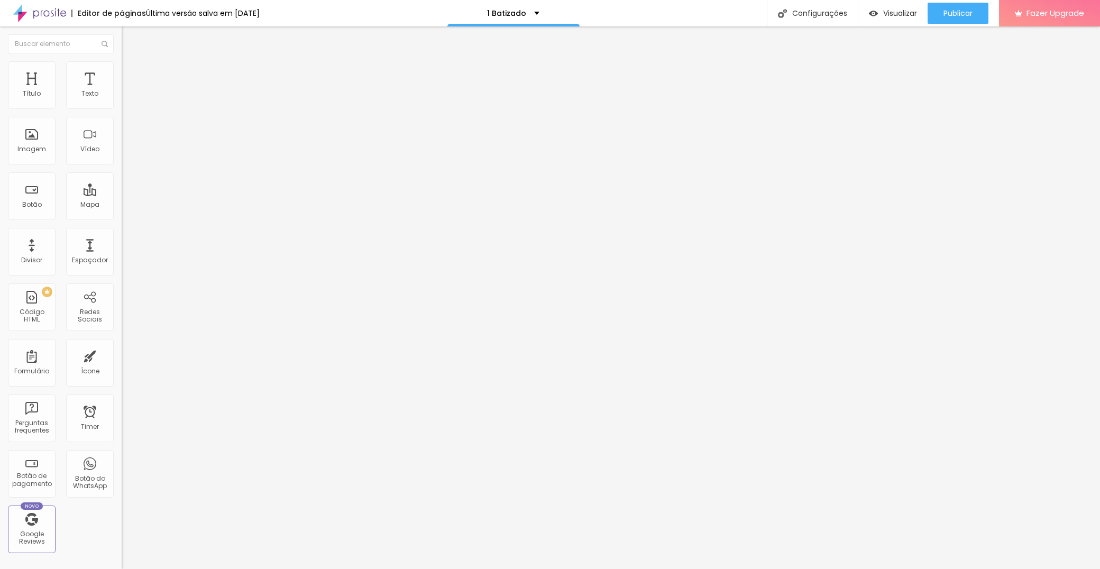
type input "Sim, aceito"
type input "Não aceito"
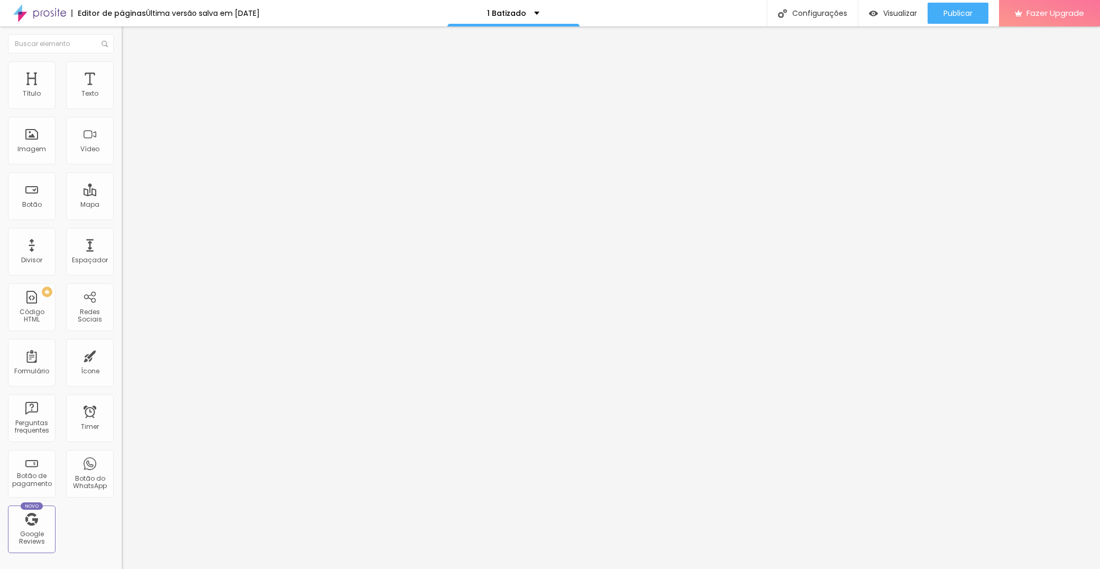
click at [953, 20] on div "Publicar" at bounding box center [957, 13] width 29 height 21
click at [958, 13] on span "Publicar" at bounding box center [957, 13] width 29 height 8
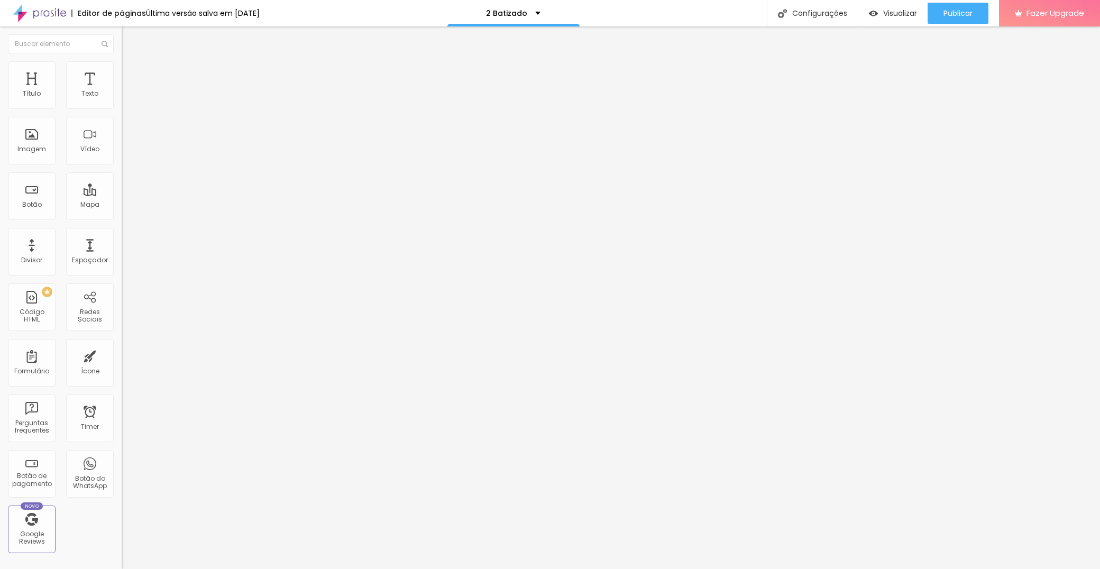
click at [122, 104] on div "Formulário Form" at bounding box center [183, 98] width 122 height 32
click at [122, 107] on img at bounding box center [125, 110] width 6 height 6
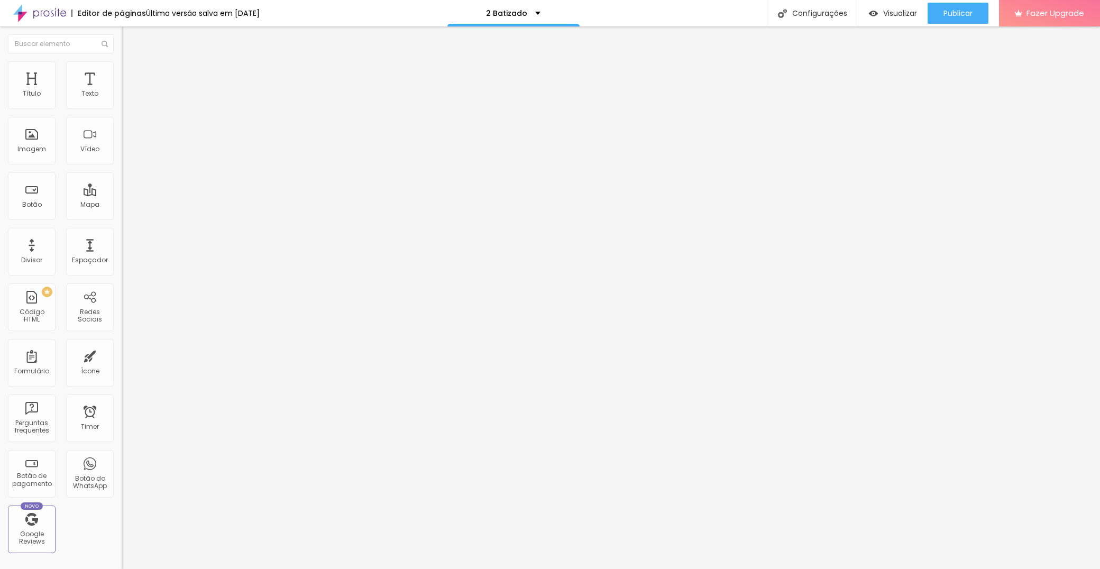
paste input "Consentimento para comunicações - Aceito que os meus dados sejam guardados por …"
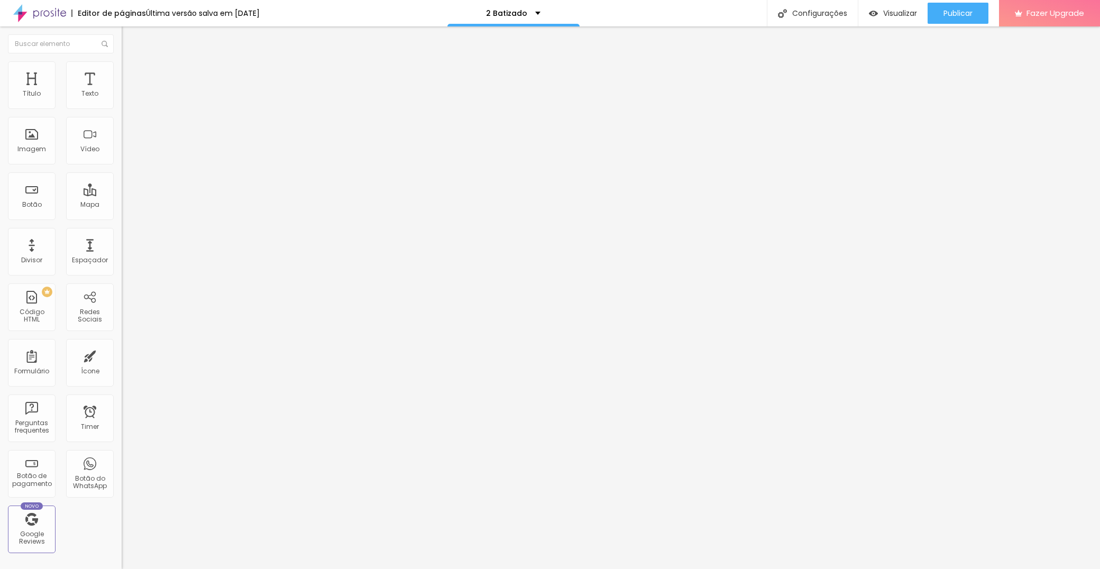
scroll to position [511, 0]
type input "Consentimento para comunicações - Aceito que os meus dados sejam guardados por …"
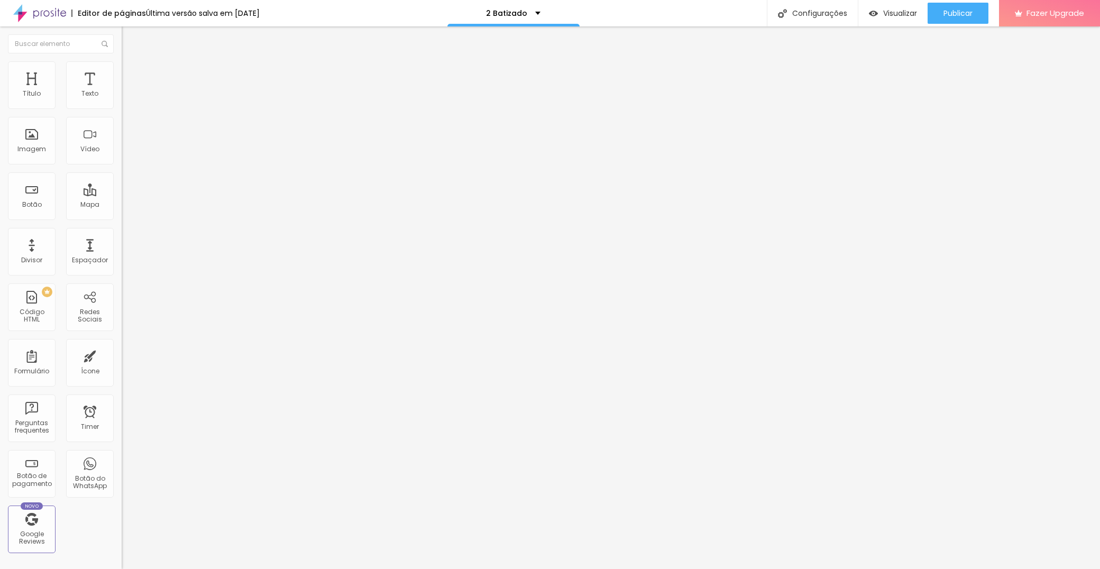
type input "Sim, aceito"
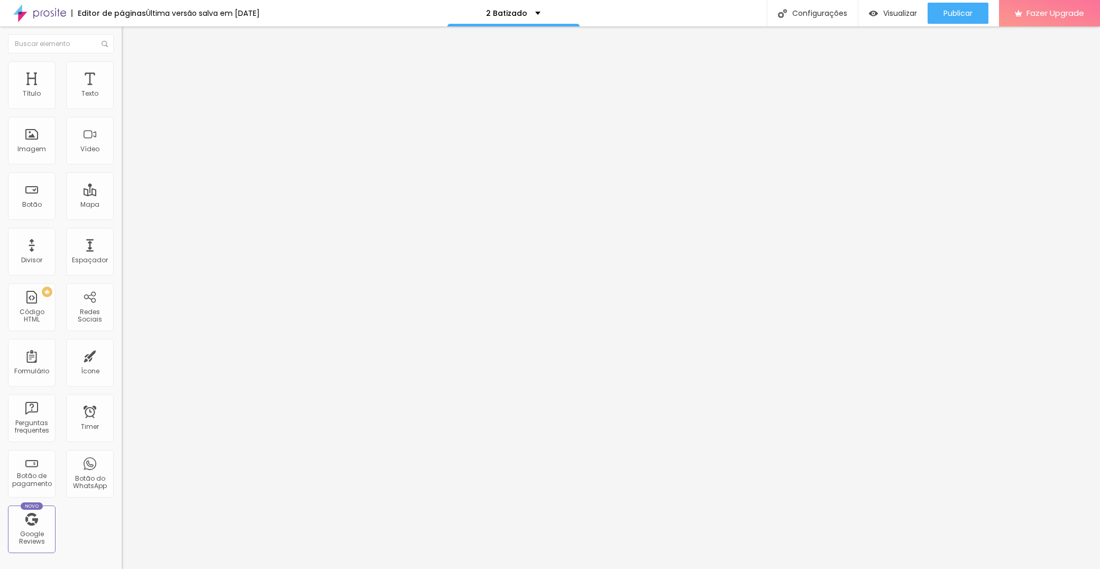
type input "Não aceito"
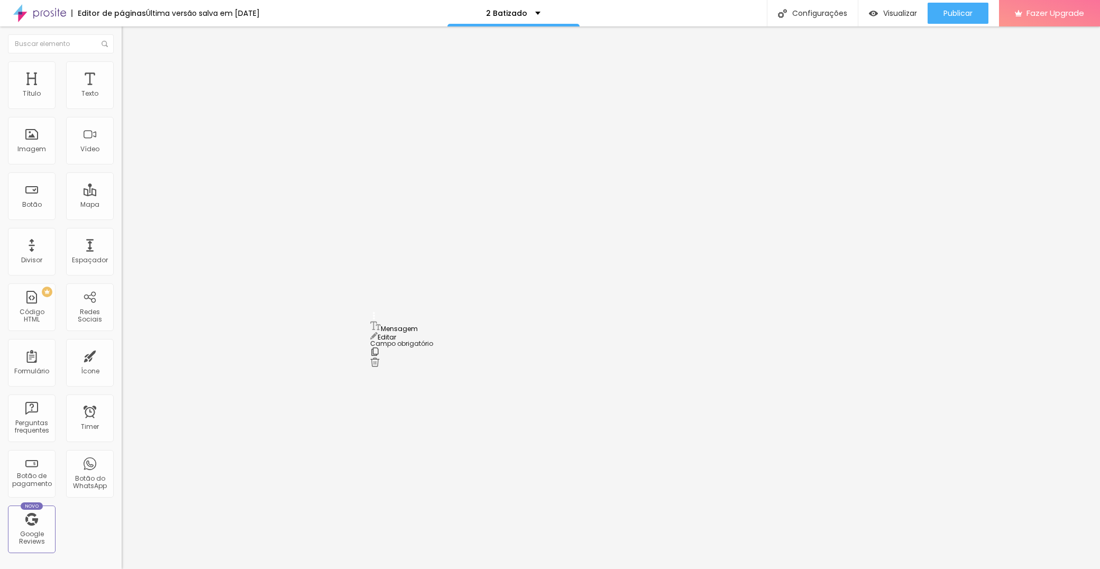
drag, startPoint x: 376, startPoint y: 165, endPoint x: 373, endPoint y: 328, distance: 162.3
click at [968, 15] on span "Publicar" at bounding box center [957, 13] width 29 height 8
click at [122, 106] on span at bounding box center [125, 110] width 6 height 9
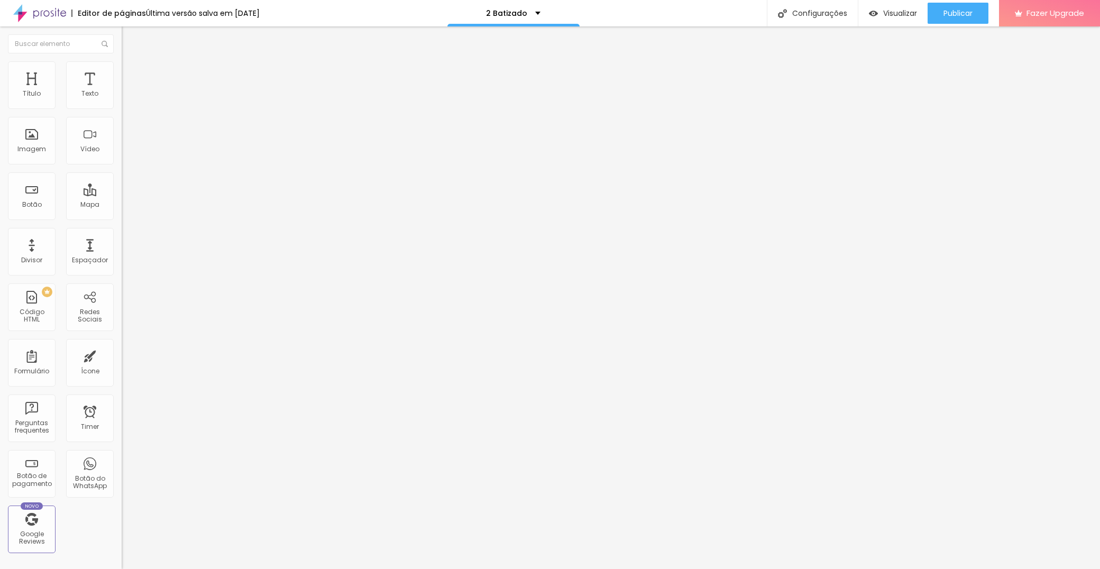
scroll to position [521, 0]
click at [724, 568] on div at bounding box center [550, 580] width 1100 height 10
click at [122, 107] on img at bounding box center [125, 110] width 6 height 6
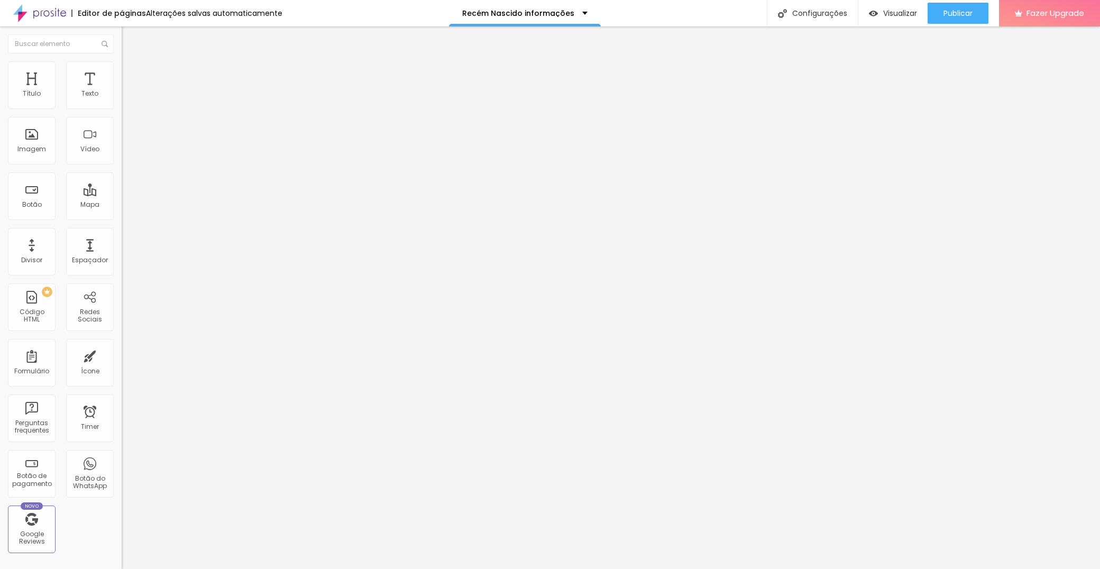
drag, startPoint x: 485, startPoint y: 294, endPoint x: 429, endPoint y: 292, distance: 56.6
type input "Sim, aceito"
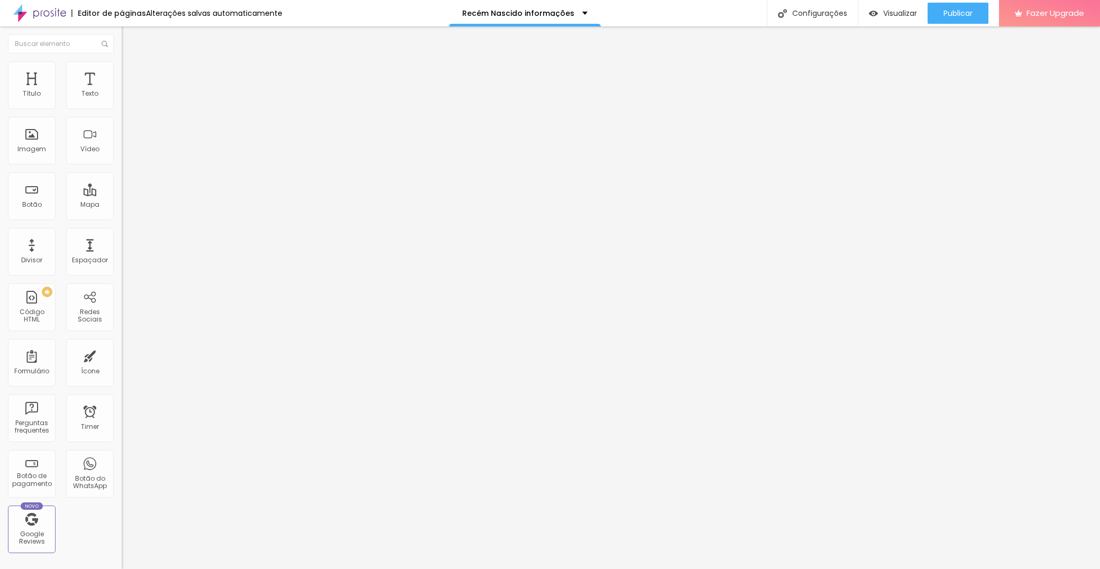
paste input "aceito"
drag, startPoint x: 427, startPoint y: 313, endPoint x: 458, endPoint y: 323, distance: 32.6
type input "Não aceito"
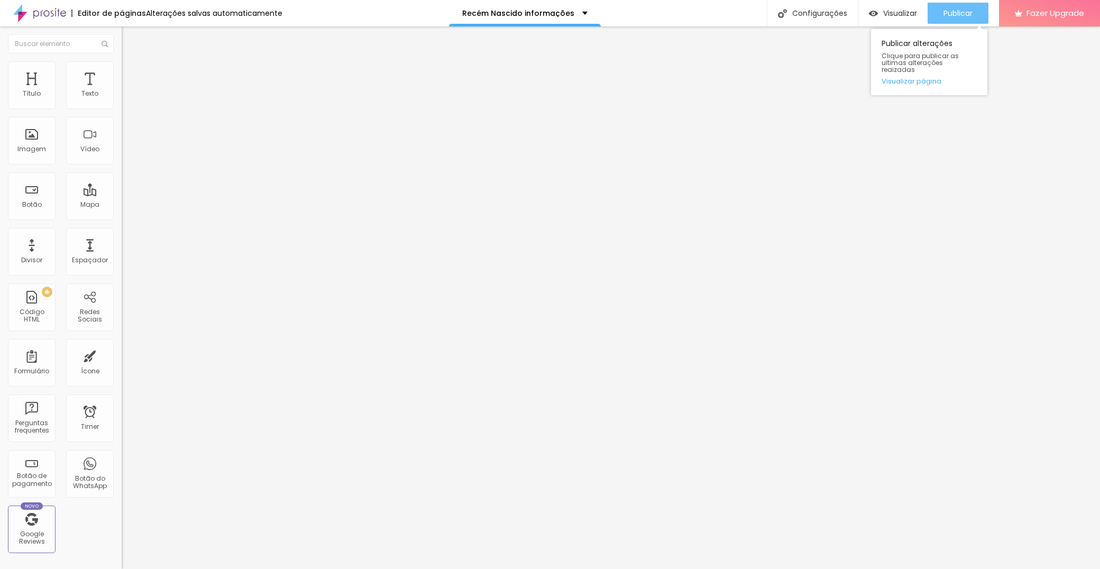
click at [957, 9] on span "Publicar" at bounding box center [957, 13] width 29 height 8
click at [122, 90] on span "Formulário" at bounding box center [139, 85] width 35 height 9
click at [122, 107] on img at bounding box center [125, 110] width 6 height 6
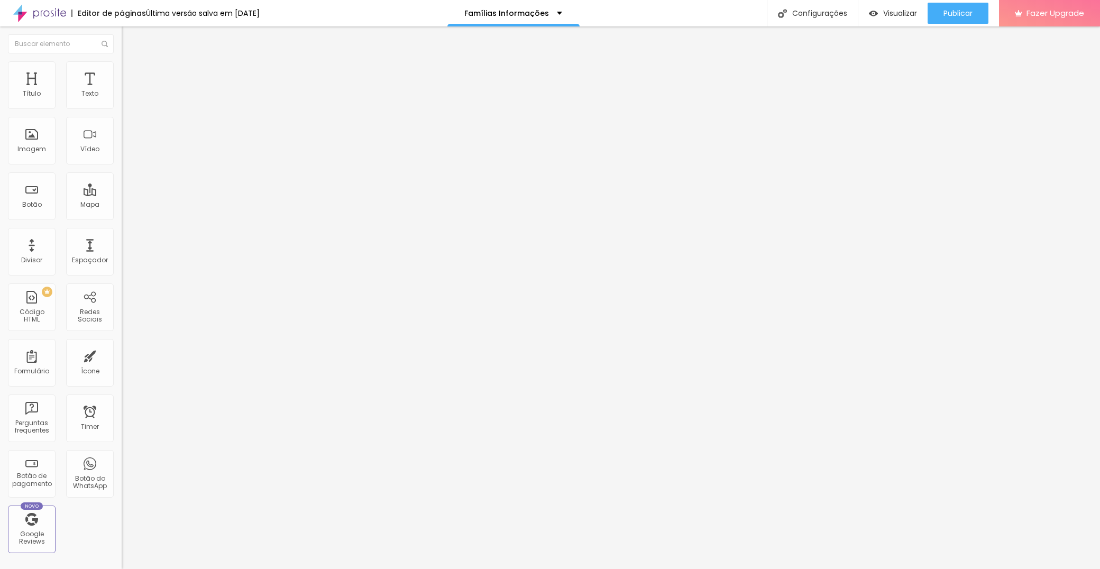
paste input "aceit"
type input "Sim, aceito"
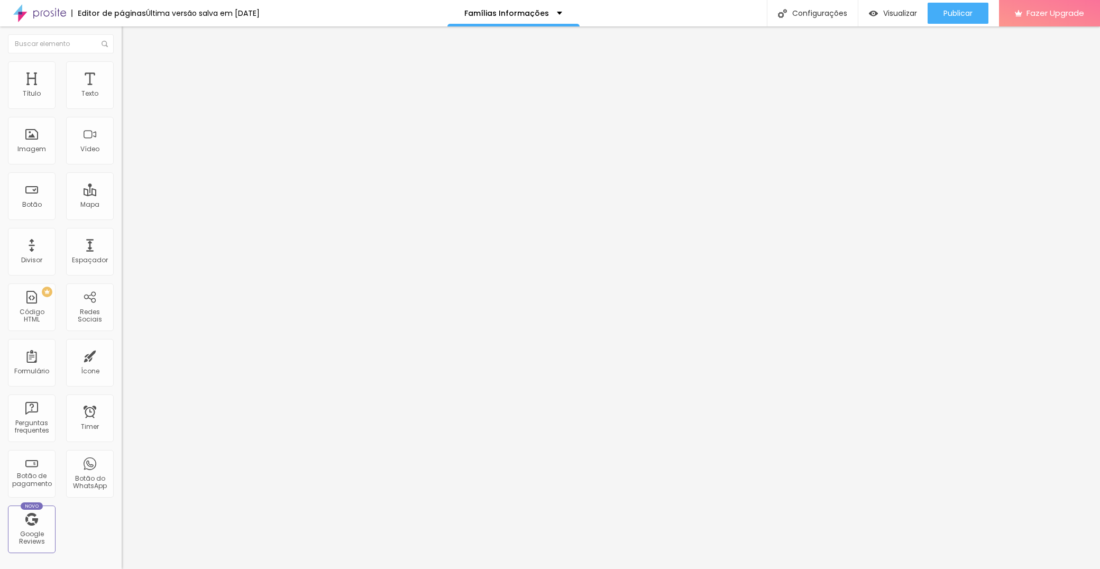
paste input "aceit"
type input "Não aceito"
click at [967, 15] on span "Publicar" at bounding box center [957, 13] width 29 height 8
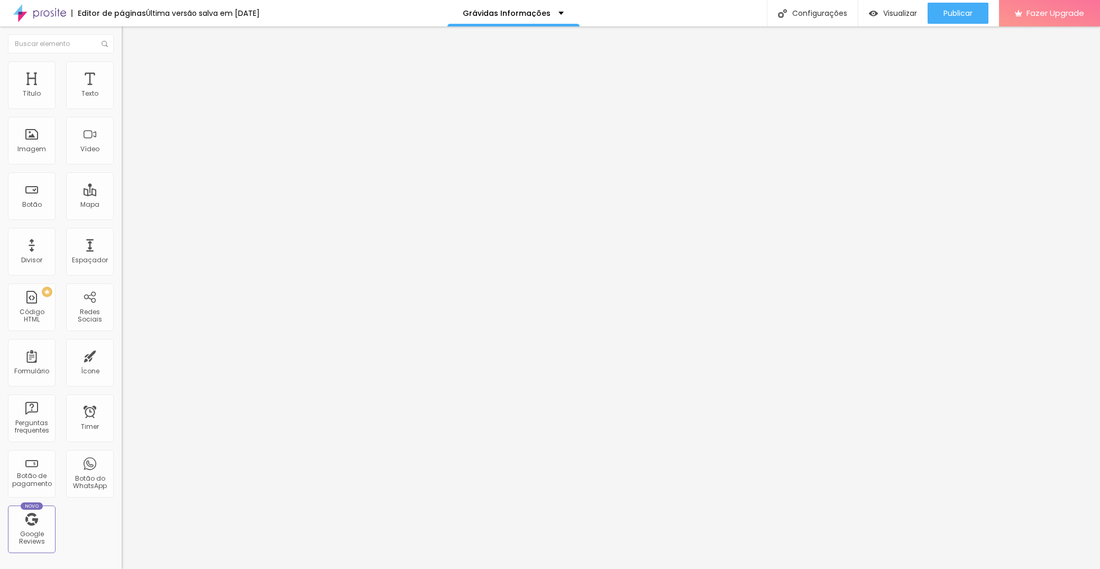
click at [122, 107] on img at bounding box center [125, 110] width 6 height 6
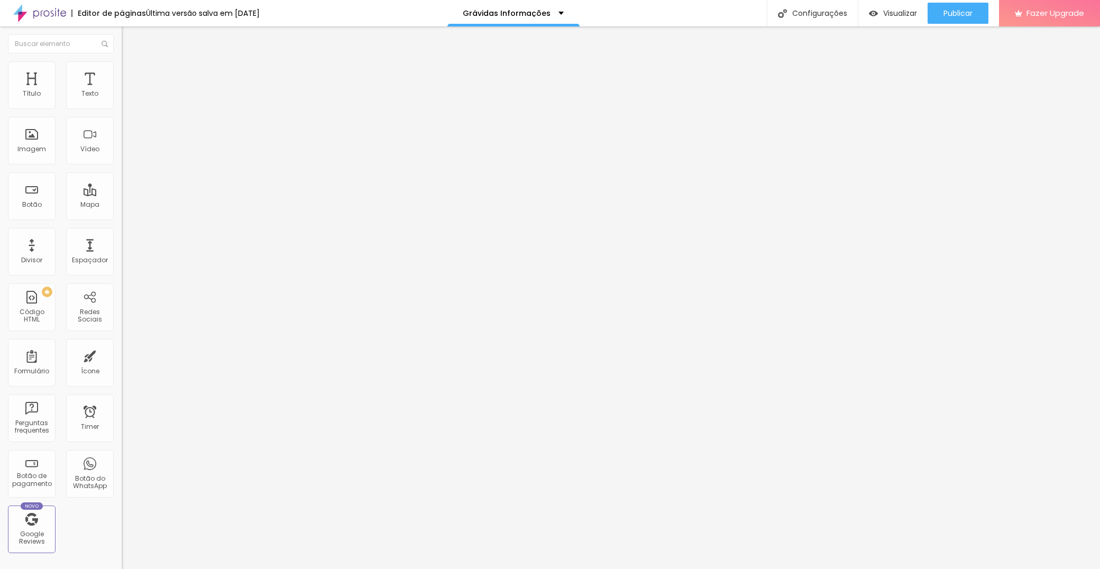
paste input "aceit"
type input "Sim, aceito"
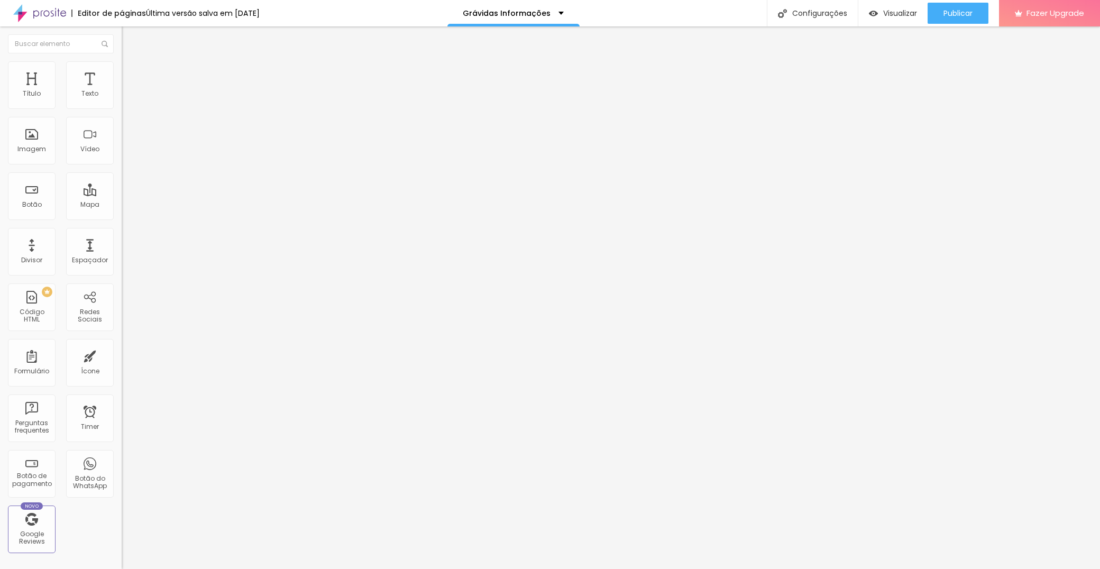
paste input "aceit"
type input "Não aceito"
click at [976, 8] on button "Publicar" at bounding box center [957, 13] width 61 height 21
click at [122, 107] on img at bounding box center [125, 110] width 6 height 6
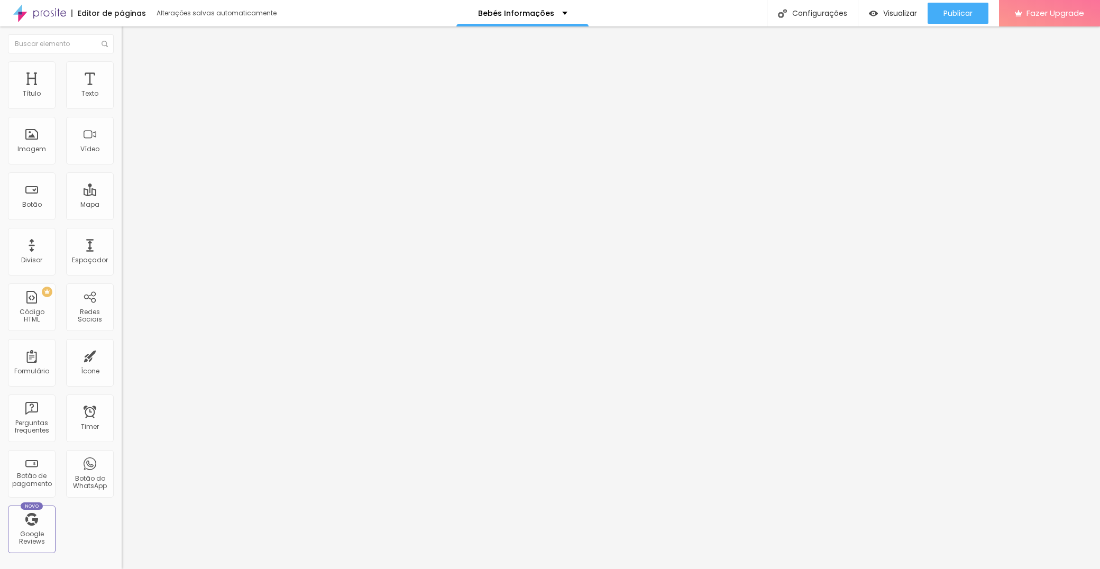
scroll to position [185, 0]
paste input "aceit"
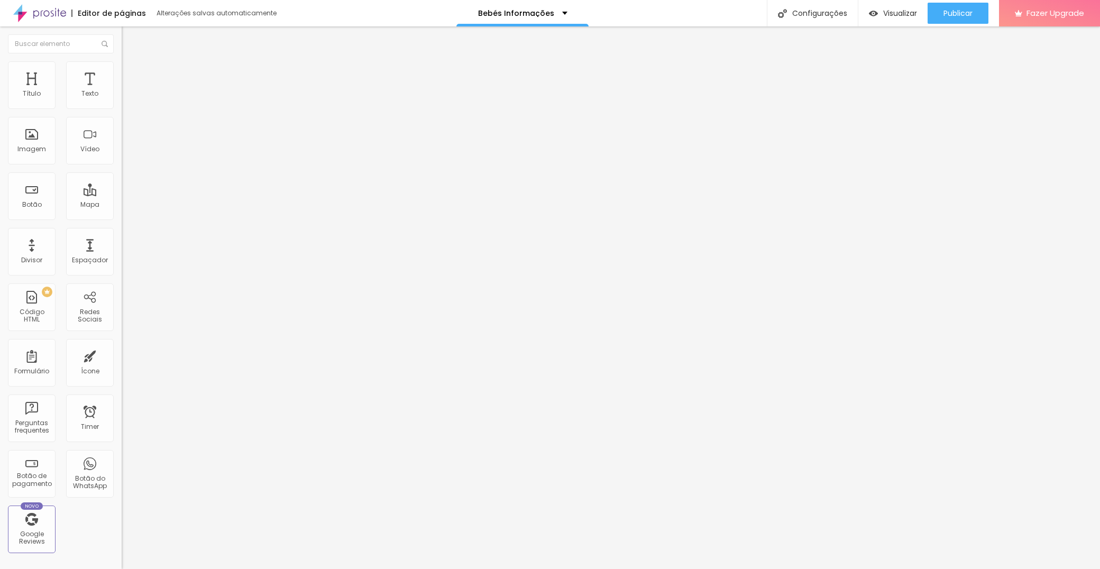
type input "Sim, aceito"
paste input "aceit"
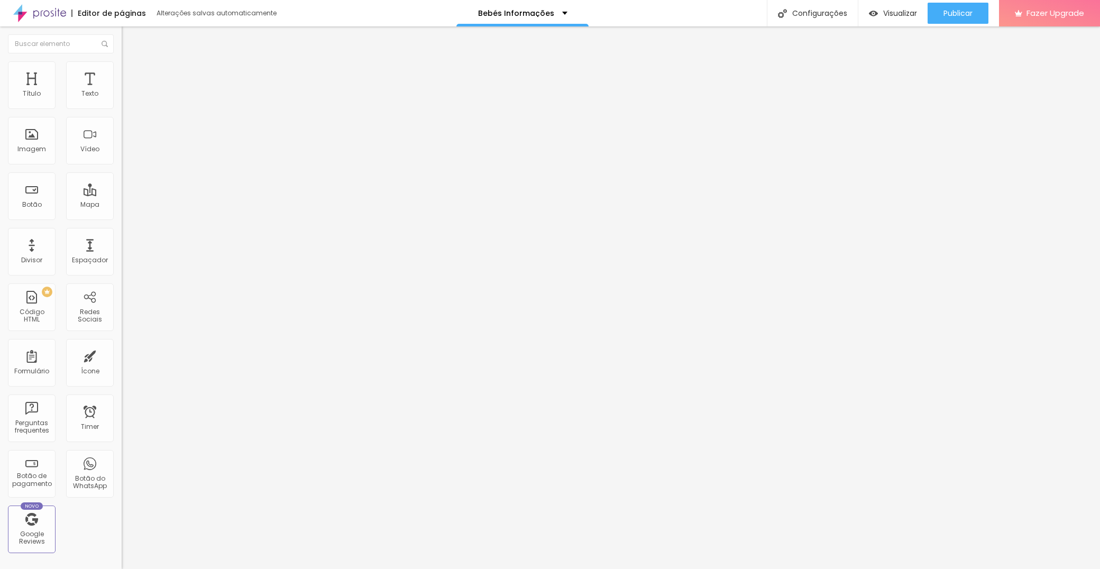
type input "Não aceito"
click at [952, 20] on div "Publicar" at bounding box center [957, 13] width 29 height 21
click at [122, 106] on span at bounding box center [125, 110] width 6 height 9
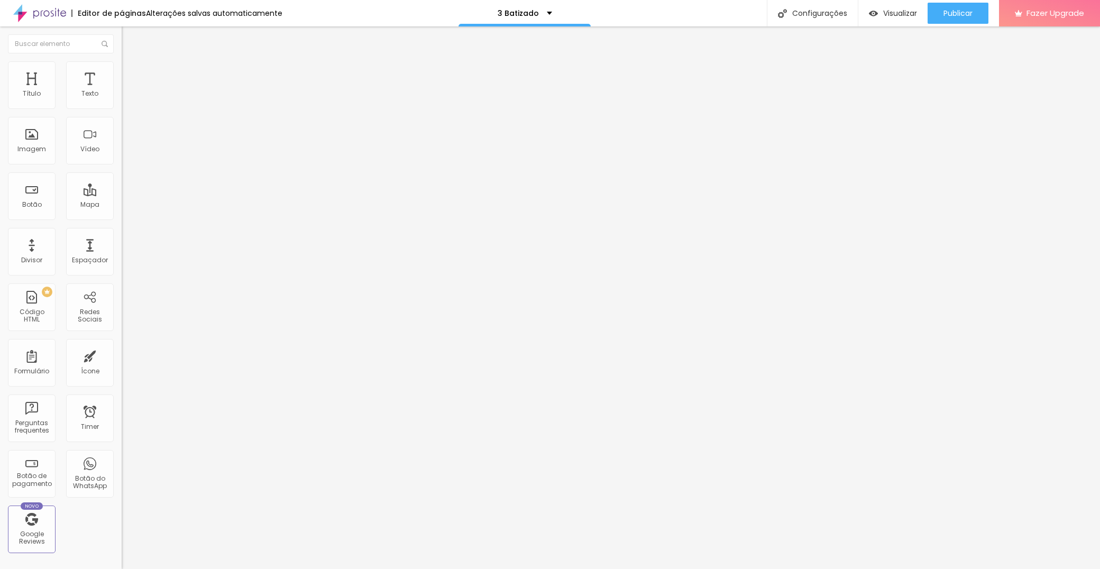
paste input "aceit"
type input "Sim, aceito"
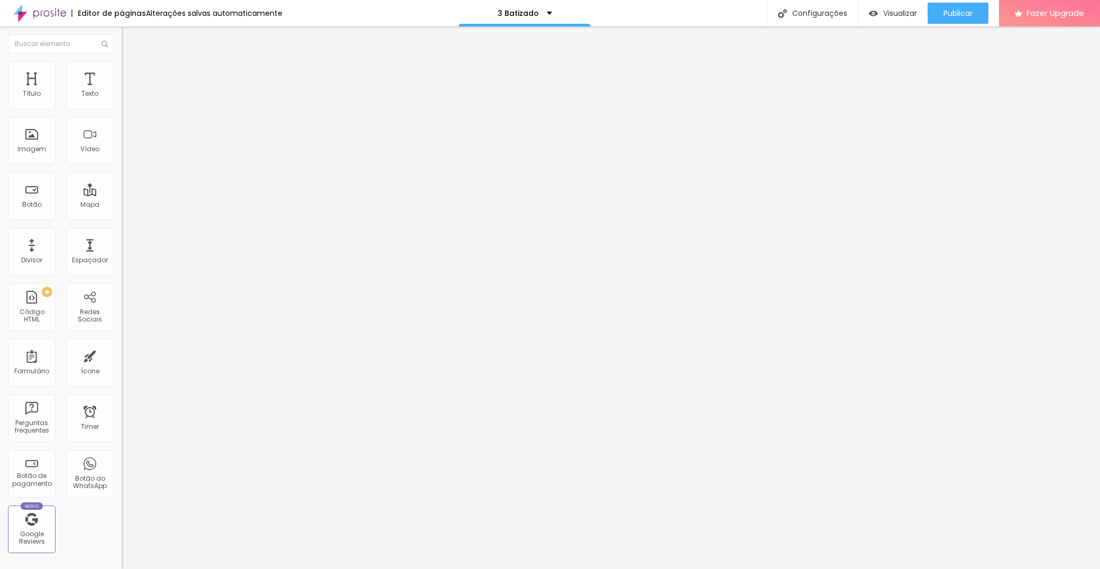
paste input "aceit"
type input "Não aceito"
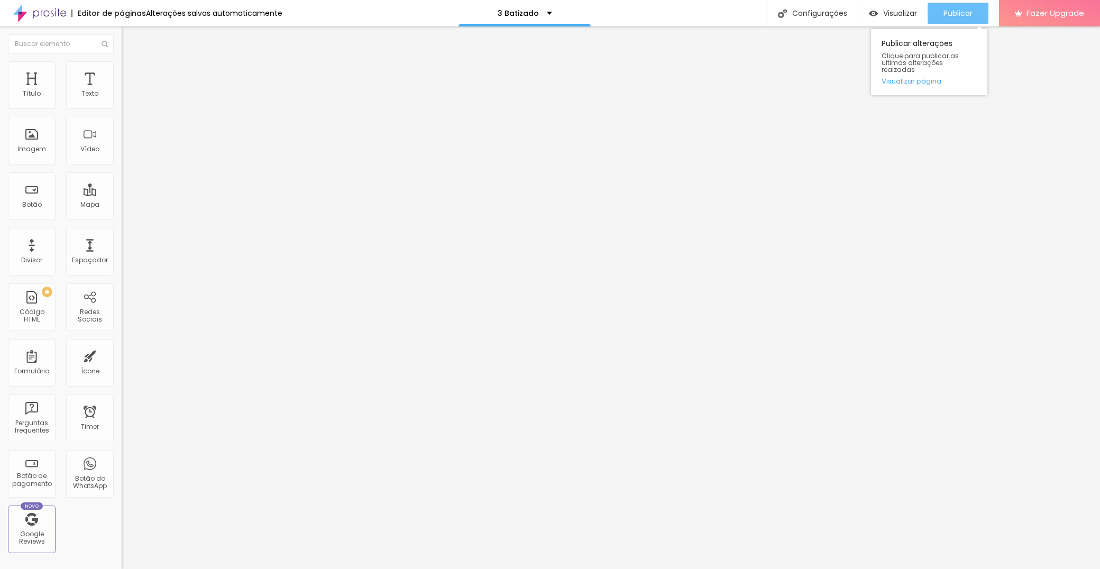
click at [950, 19] on div "Publicar" at bounding box center [957, 13] width 29 height 21
